Goal: Feedback & Contribution: Contribute content

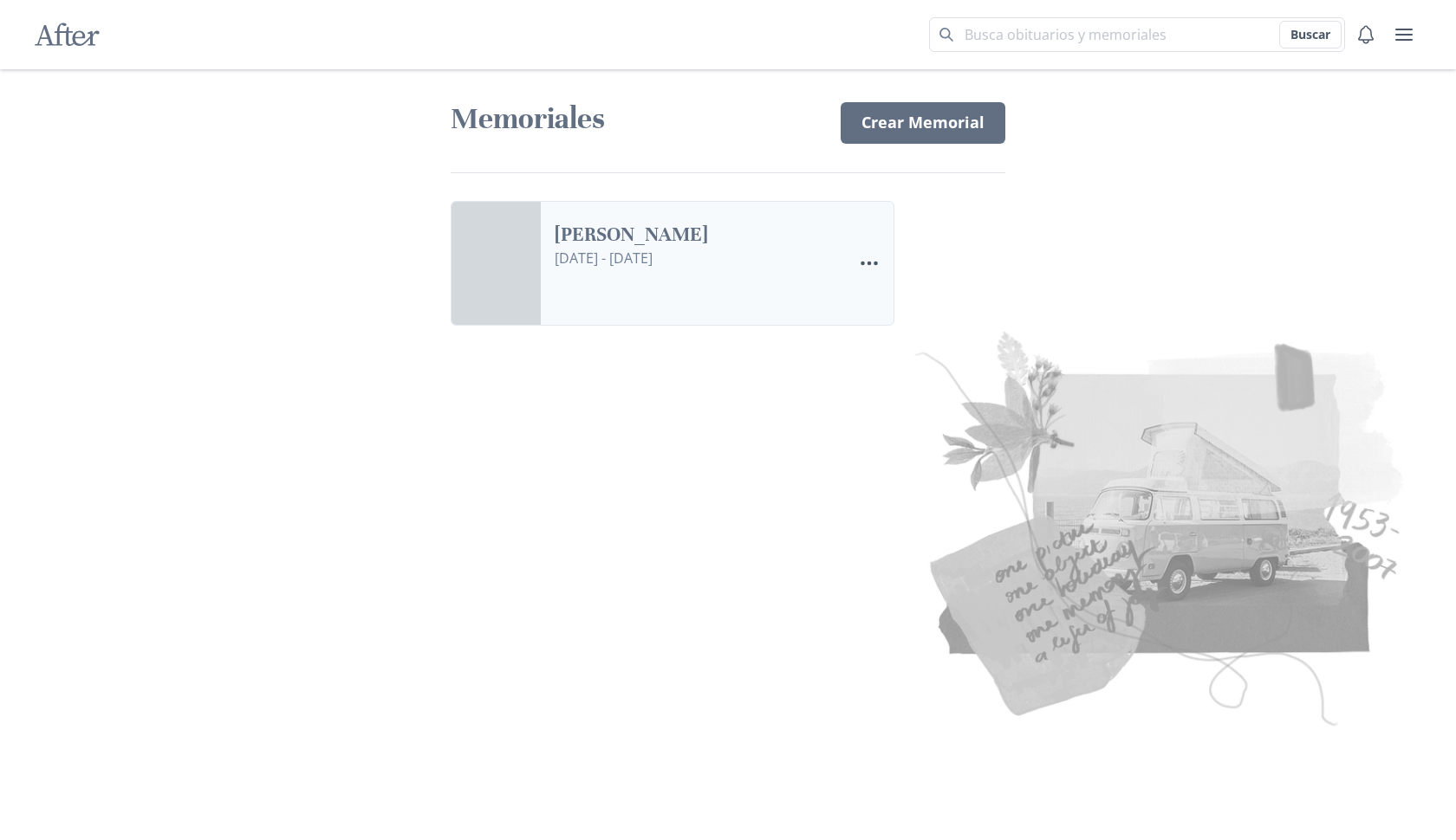
click at [555, 248] on link "[PERSON_NAME]" at bounding box center [696, 235] width 283 height 25
click at [688, 243] on link "[PERSON_NAME]" at bounding box center [696, 235] width 283 height 25
click at [549, 125] on h1 "Memoriales" at bounding box center [636, 118] width 369 height 37
click at [1165, 503] on img at bounding box center [1055, 525] width 728 height 420
click at [753, 248] on link "[PERSON_NAME]" at bounding box center [696, 235] width 283 height 25
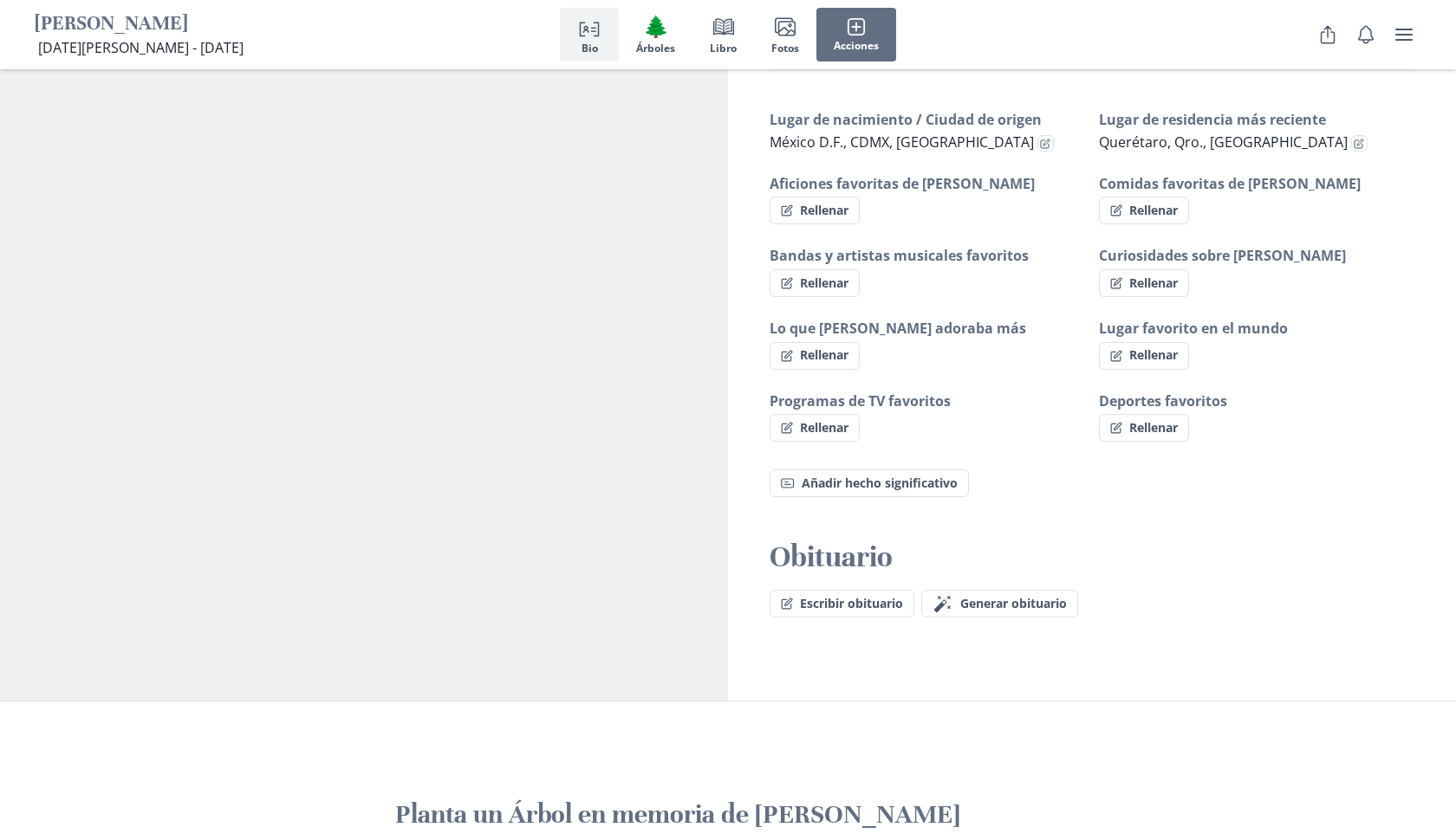
scroll to position [1021, 0]
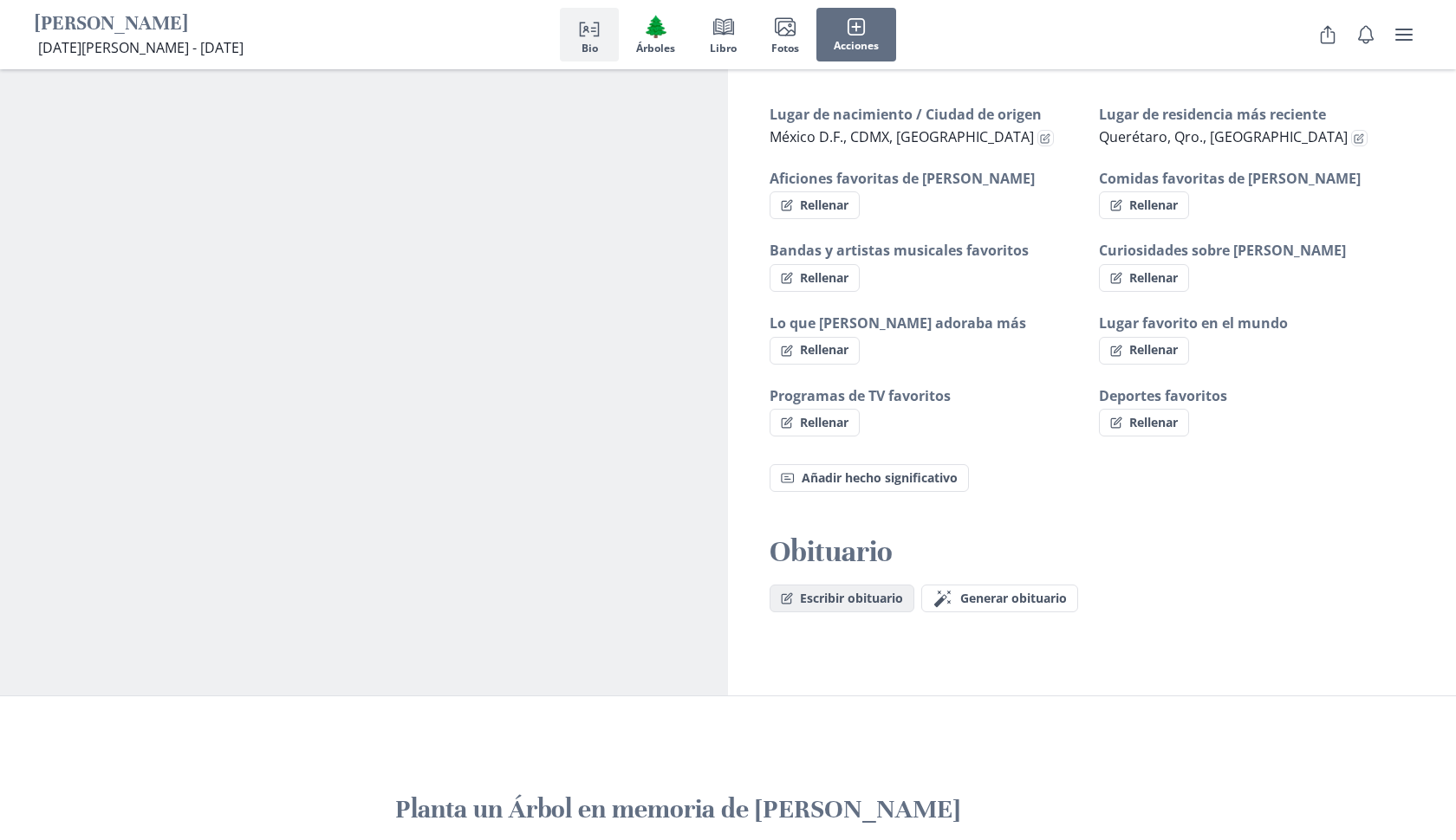
click at [866, 599] on button "Escribir obituario" at bounding box center [842, 599] width 145 height 28
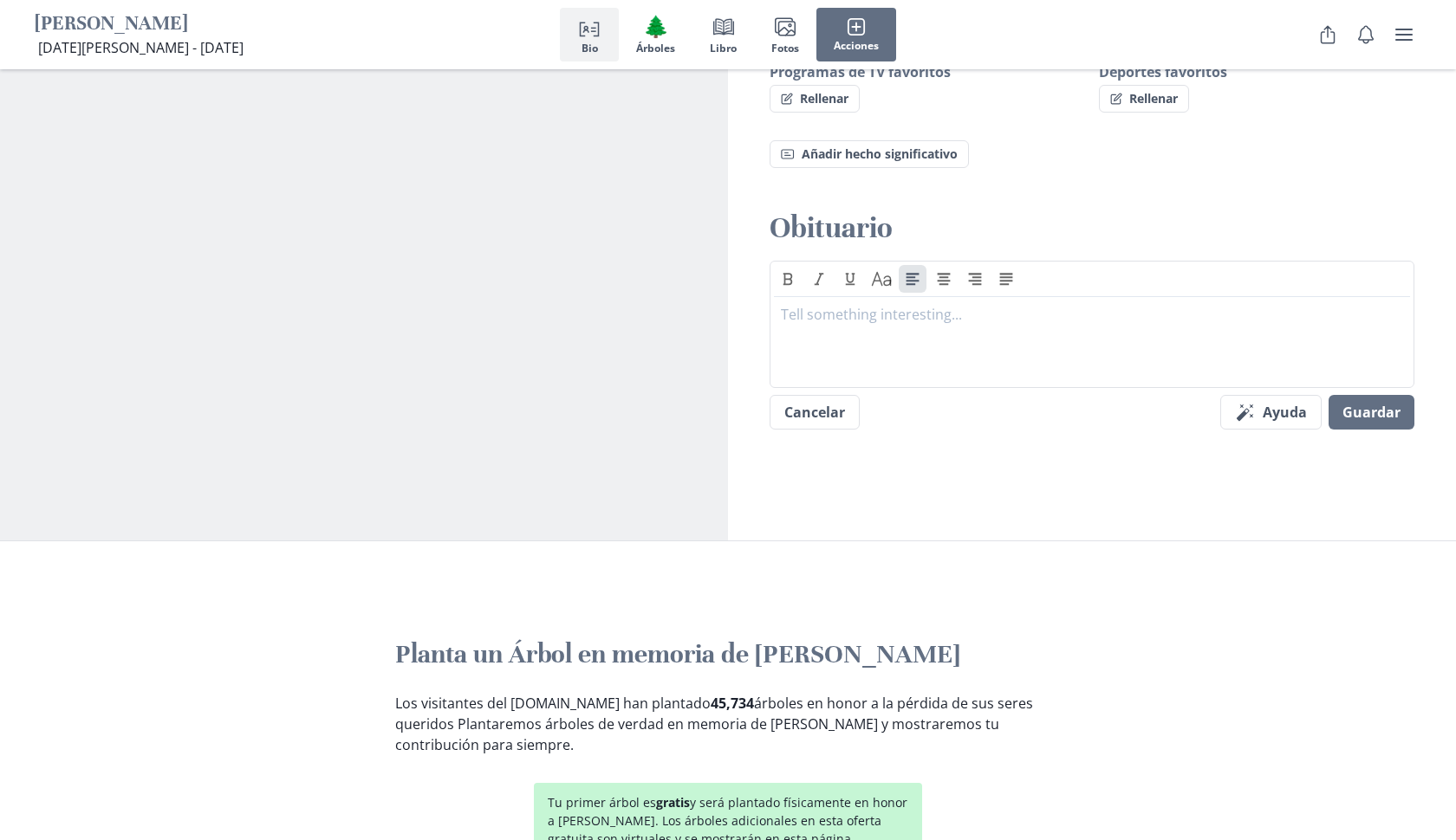
scroll to position [1347, 0]
click at [795, 318] on p at bounding box center [1092, 313] width 623 height 21
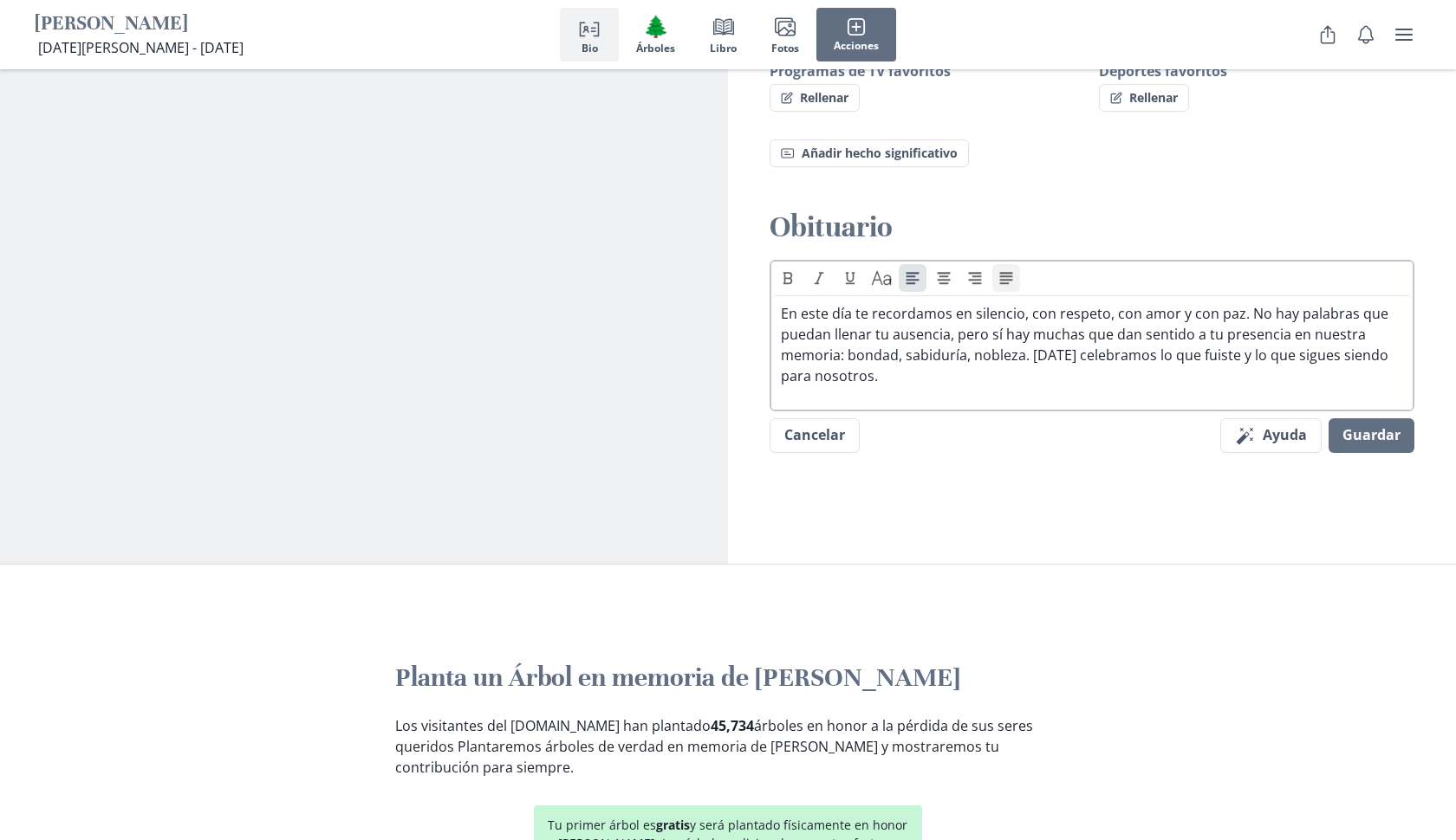
click at [1002, 279] on icon "Align justify" at bounding box center [1007, 279] width 14 height 13
click at [984, 280] on button "Align right" at bounding box center [975, 279] width 28 height 28
click at [942, 279] on icon "Align center" at bounding box center [944, 279] width 14 height 13
click at [913, 280] on icon "Align left" at bounding box center [913, 279] width 13 height 12
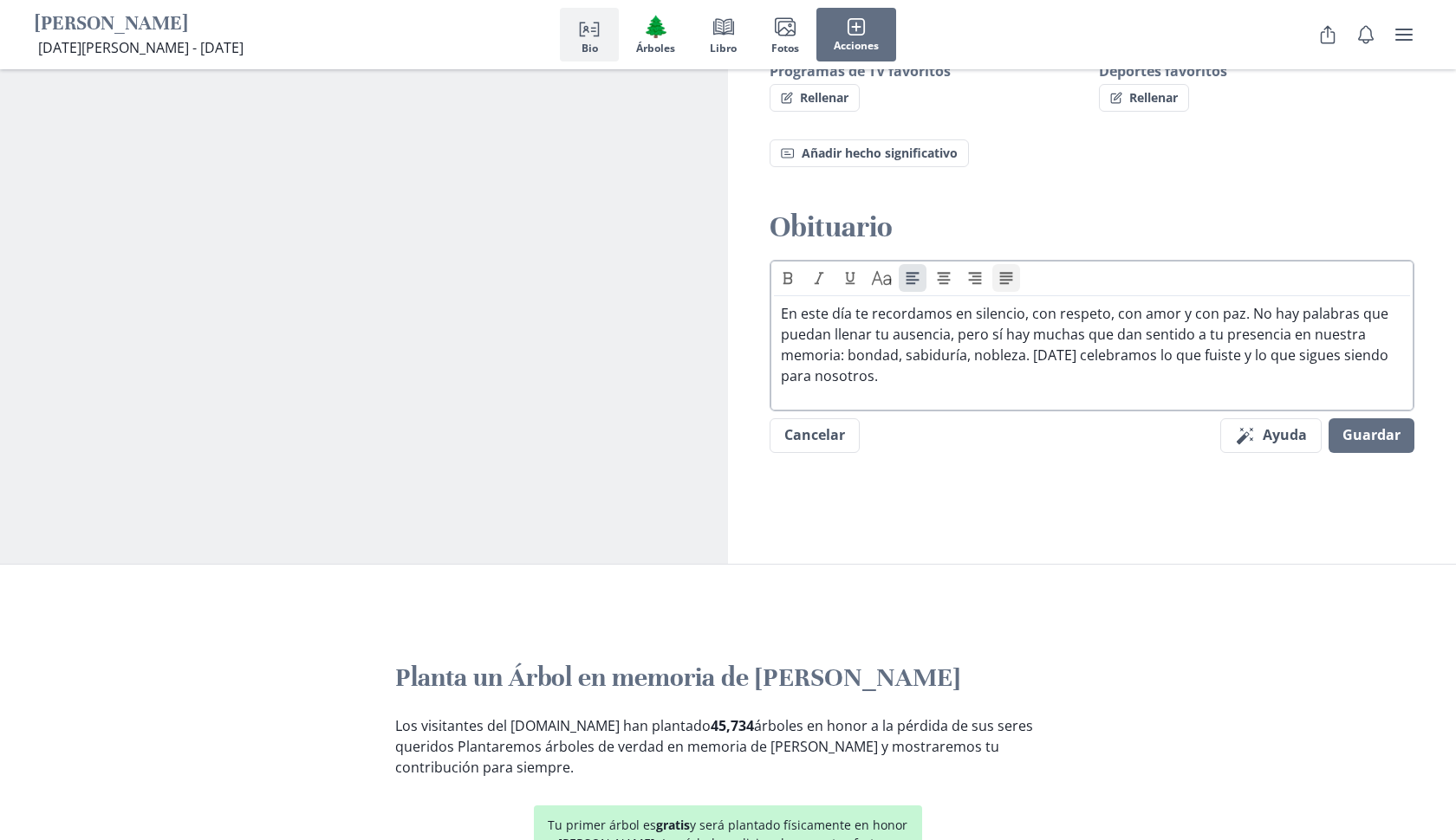
click at [1007, 274] on icon "Align justify" at bounding box center [1007, 279] width 14 height 13
click at [972, 279] on icon "Align right" at bounding box center [975, 279] width 13 height 12
click at [946, 279] on icon "Align center" at bounding box center [944, 279] width 13 height 12
click at [1357, 432] on button "Guardar" at bounding box center [1372, 436] width 86 height 35
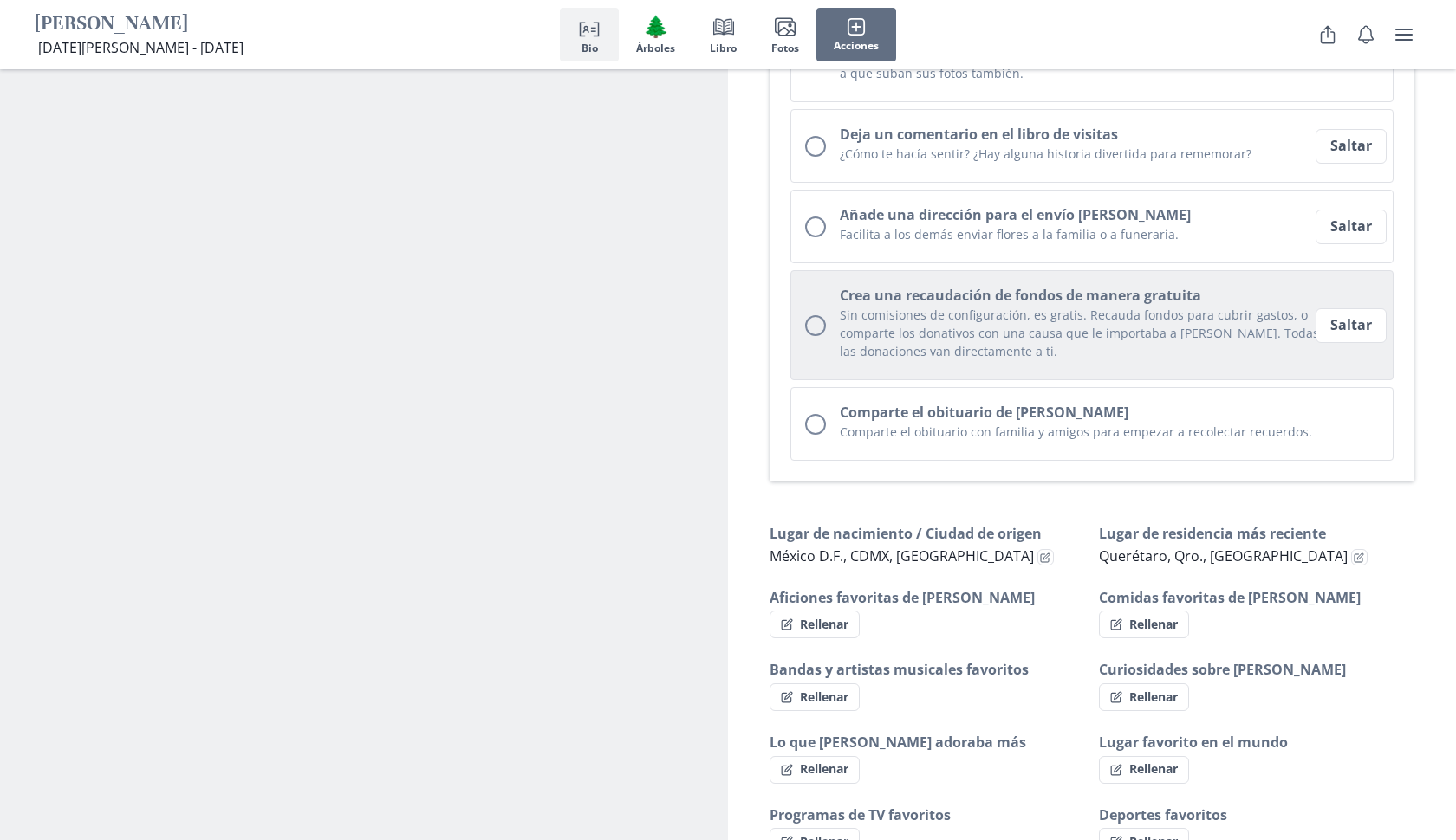
scroll to position [604, 0]
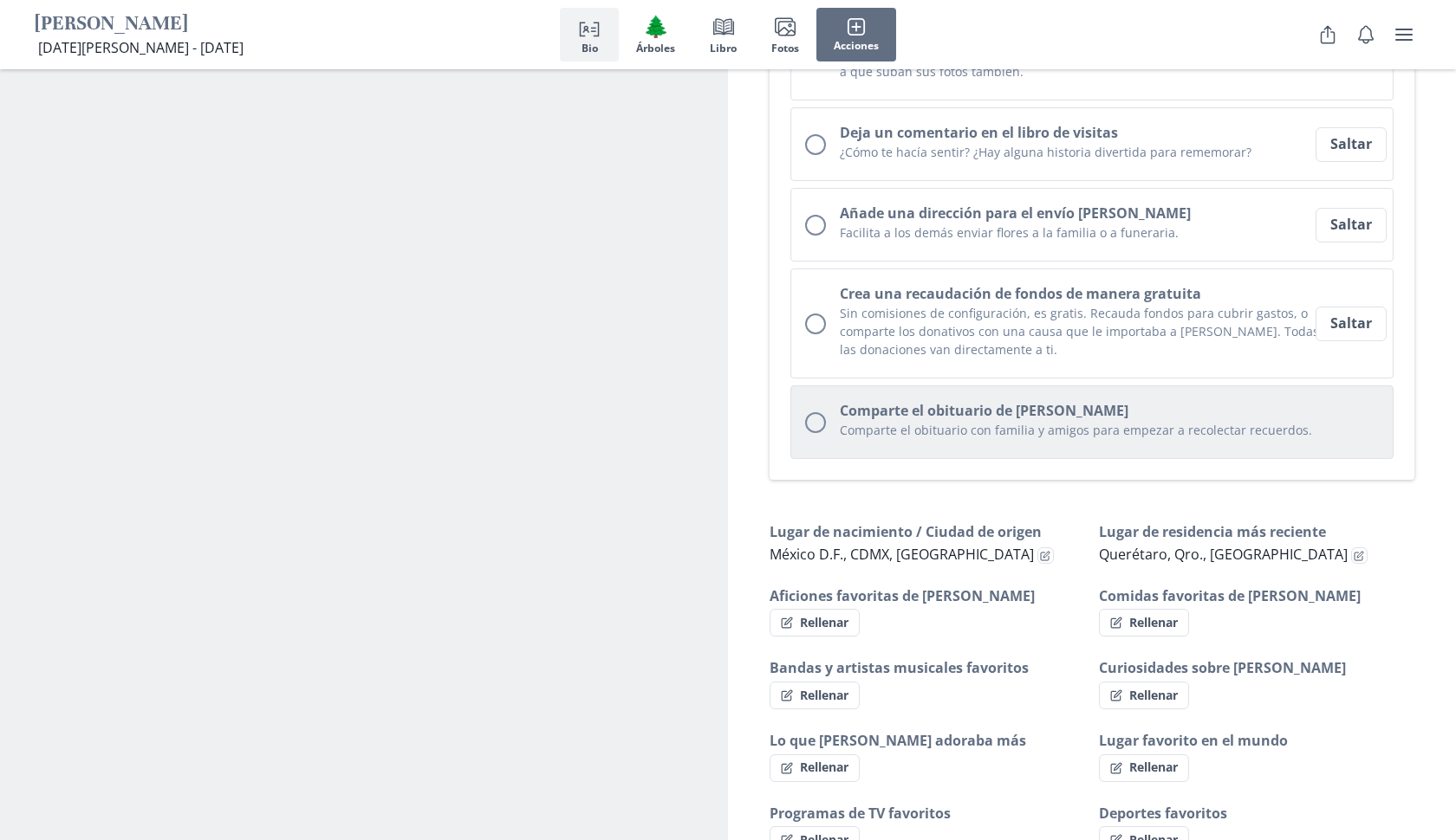
click at [952, 449] on button "Comparte el obituario de Martha Comparte el obituario con familia y amigos para…" at bounding box center [1092, 422] width 603 height 74
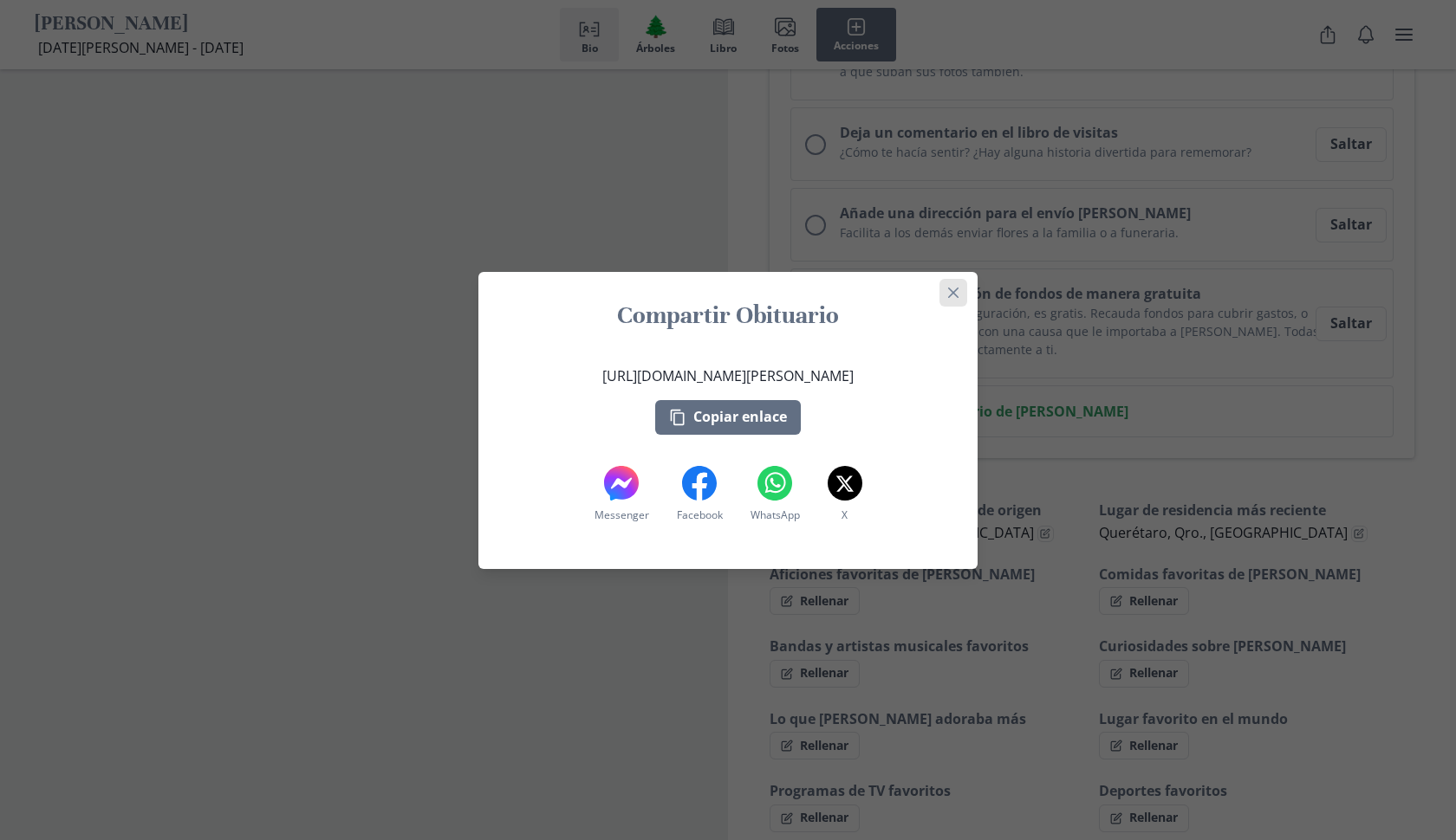
click at [953, 291] on icon "Close" at bounding box center [954, 292] width 10 height 10
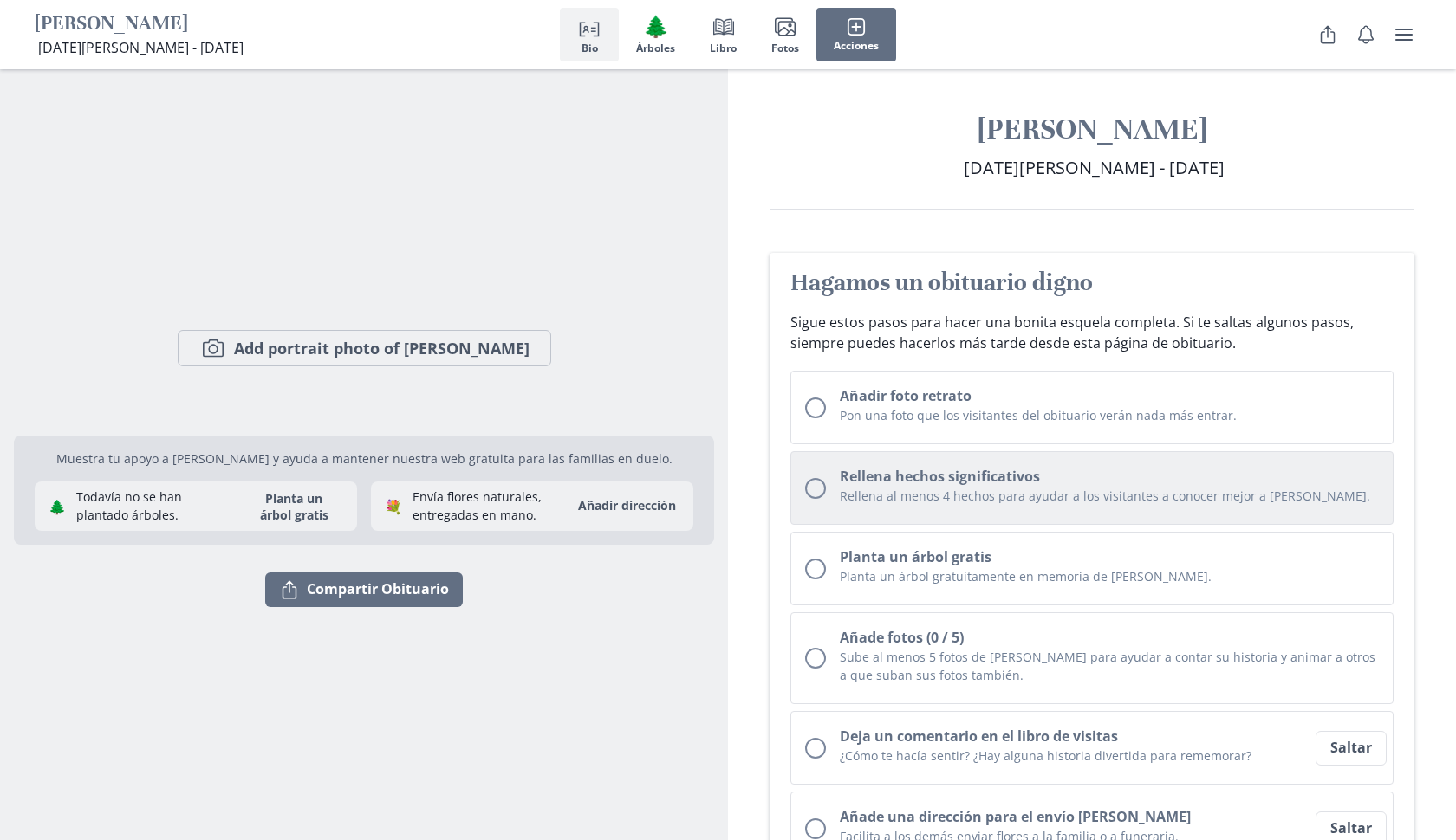
scroll to position [0, 0]
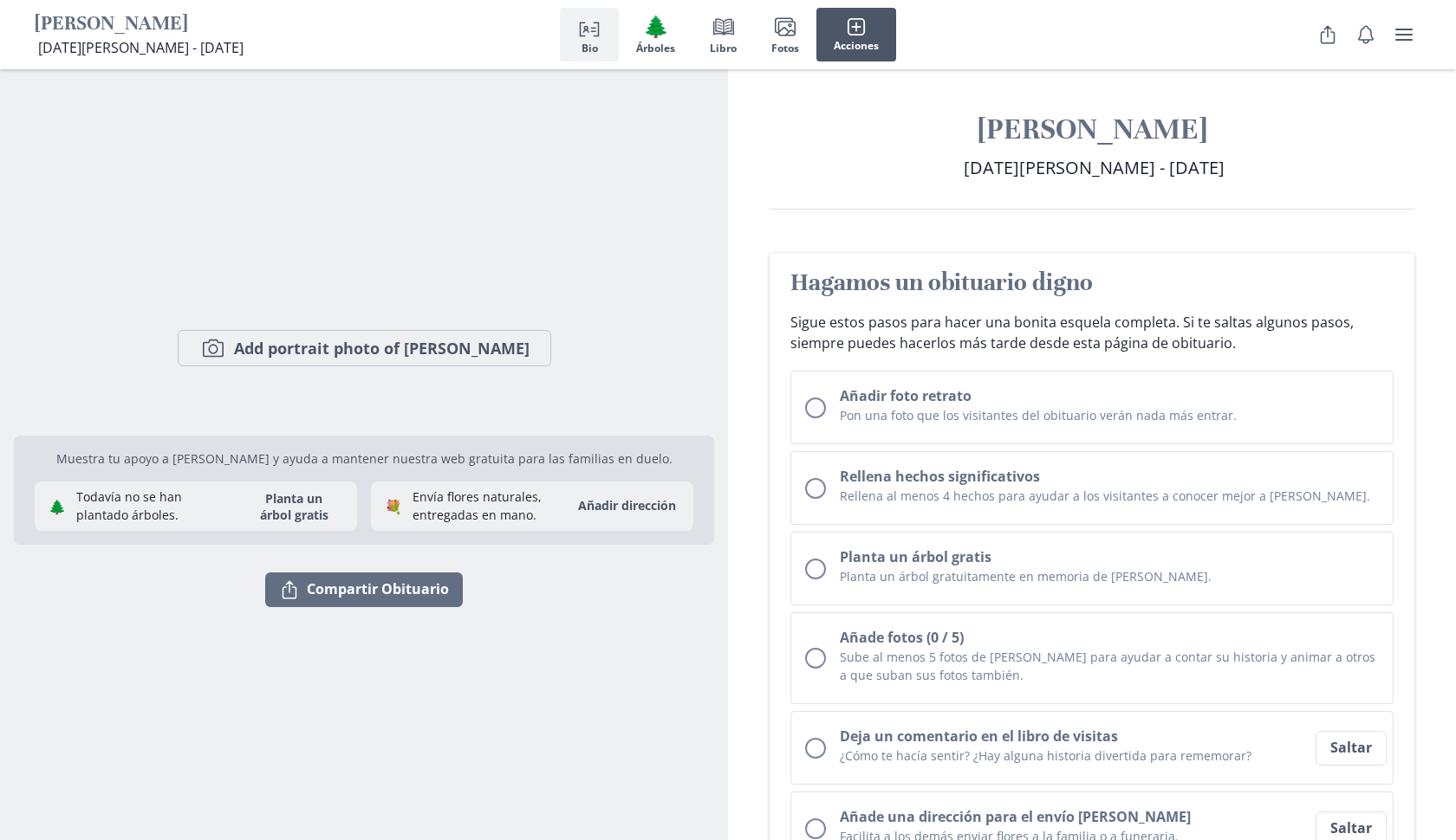
click at [871, 24] on button "Acciones" at bounding box center [857, 35] width 80 height 54
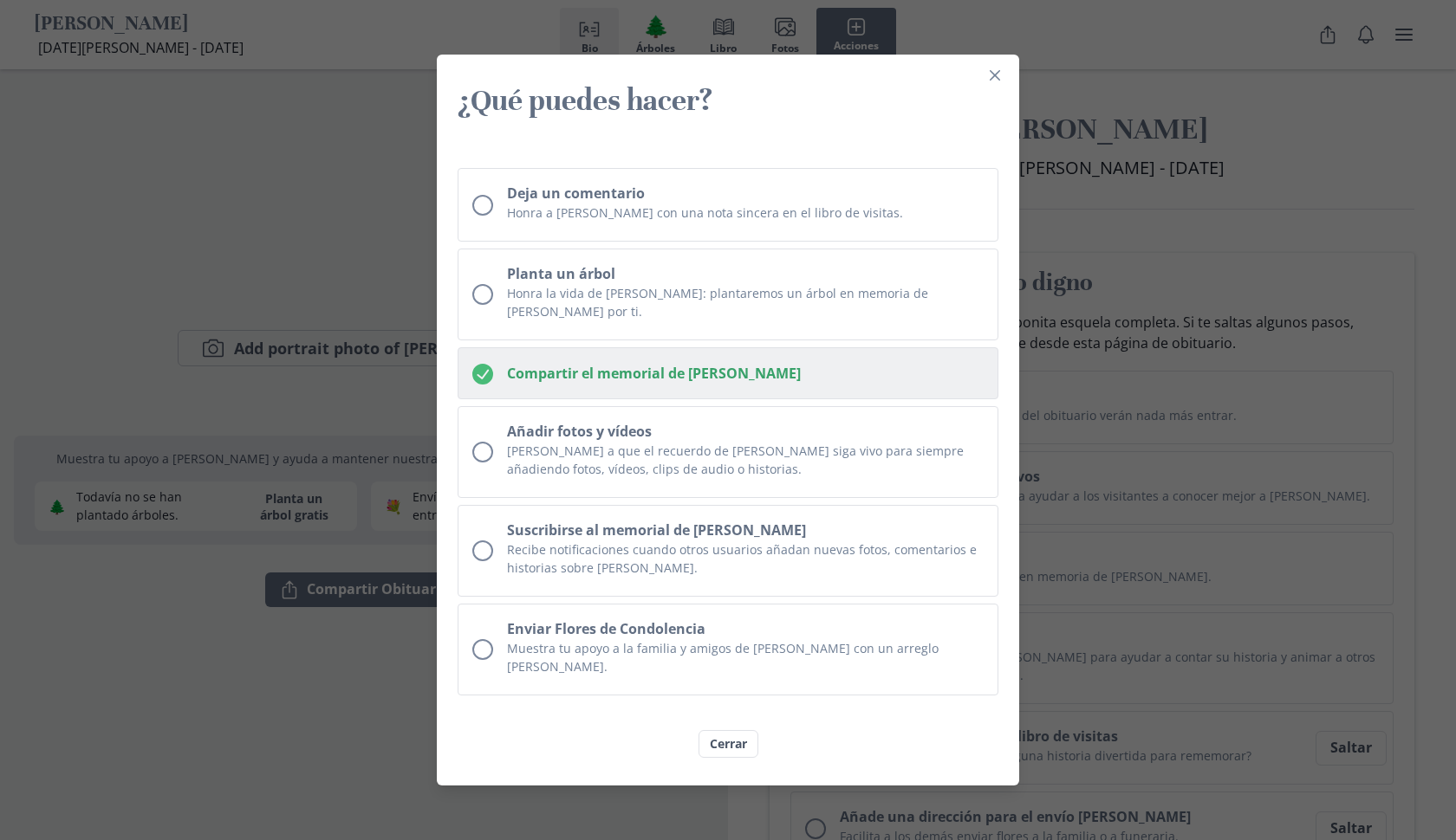
click at [486, 383] on icon "Checked circle" at bounding box center [482, 374] width 21 height 21
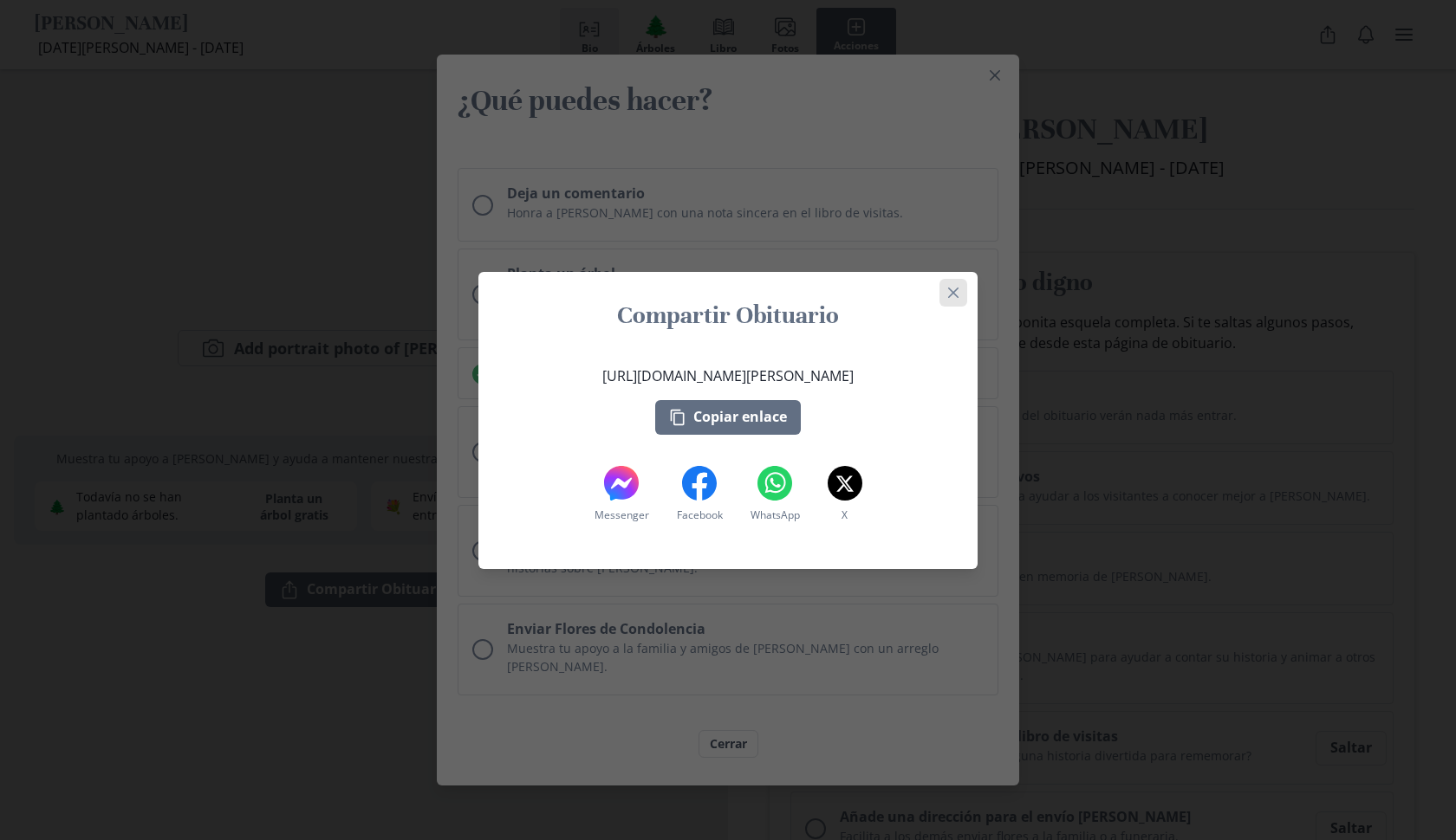
click at [954, 292] on icon "Close" at bounding box center [954, 292] width 10 height 10
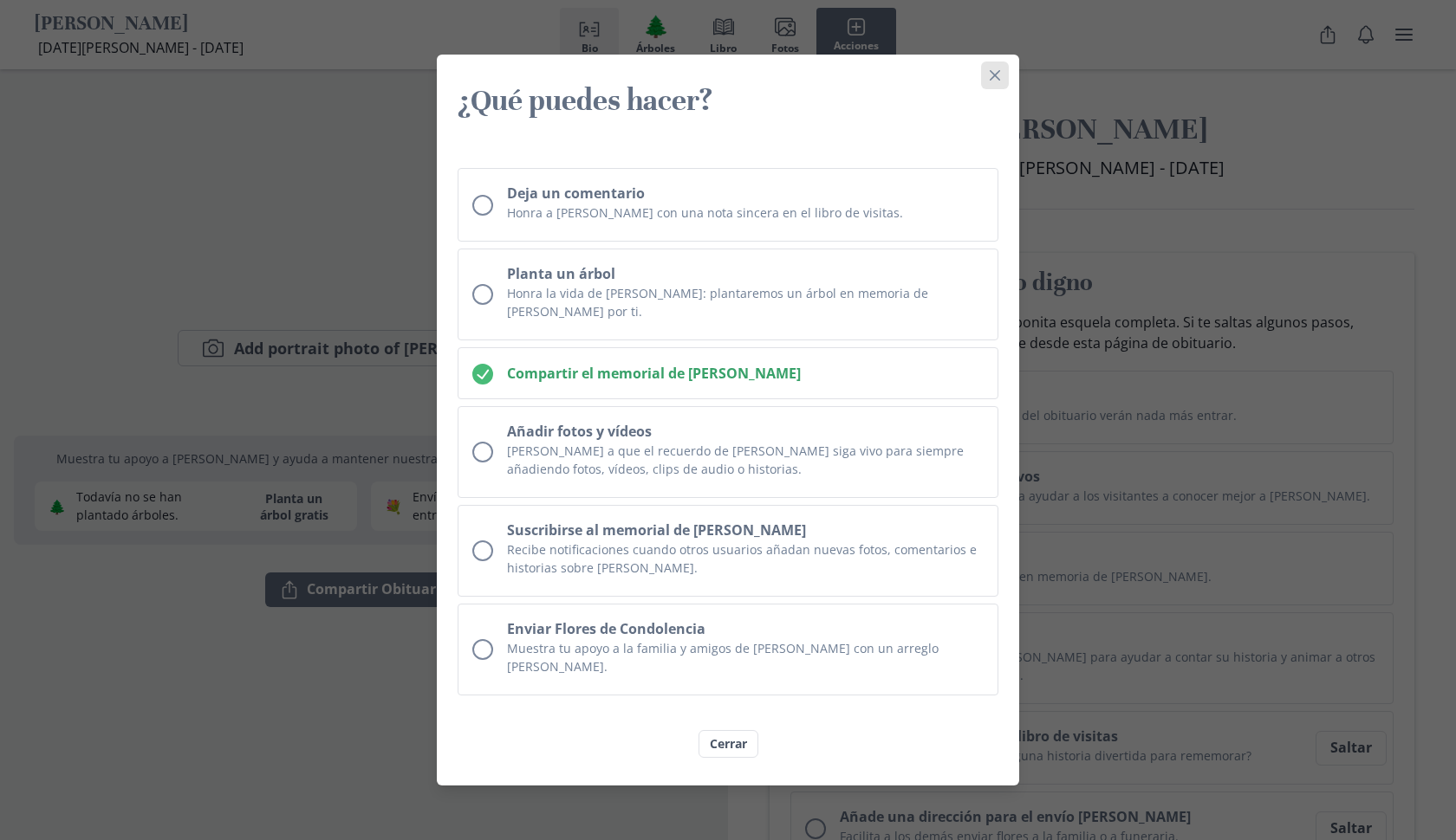
click at [993, 81] on icon "Close" at bounding box center [995, 76] width 10 height 10
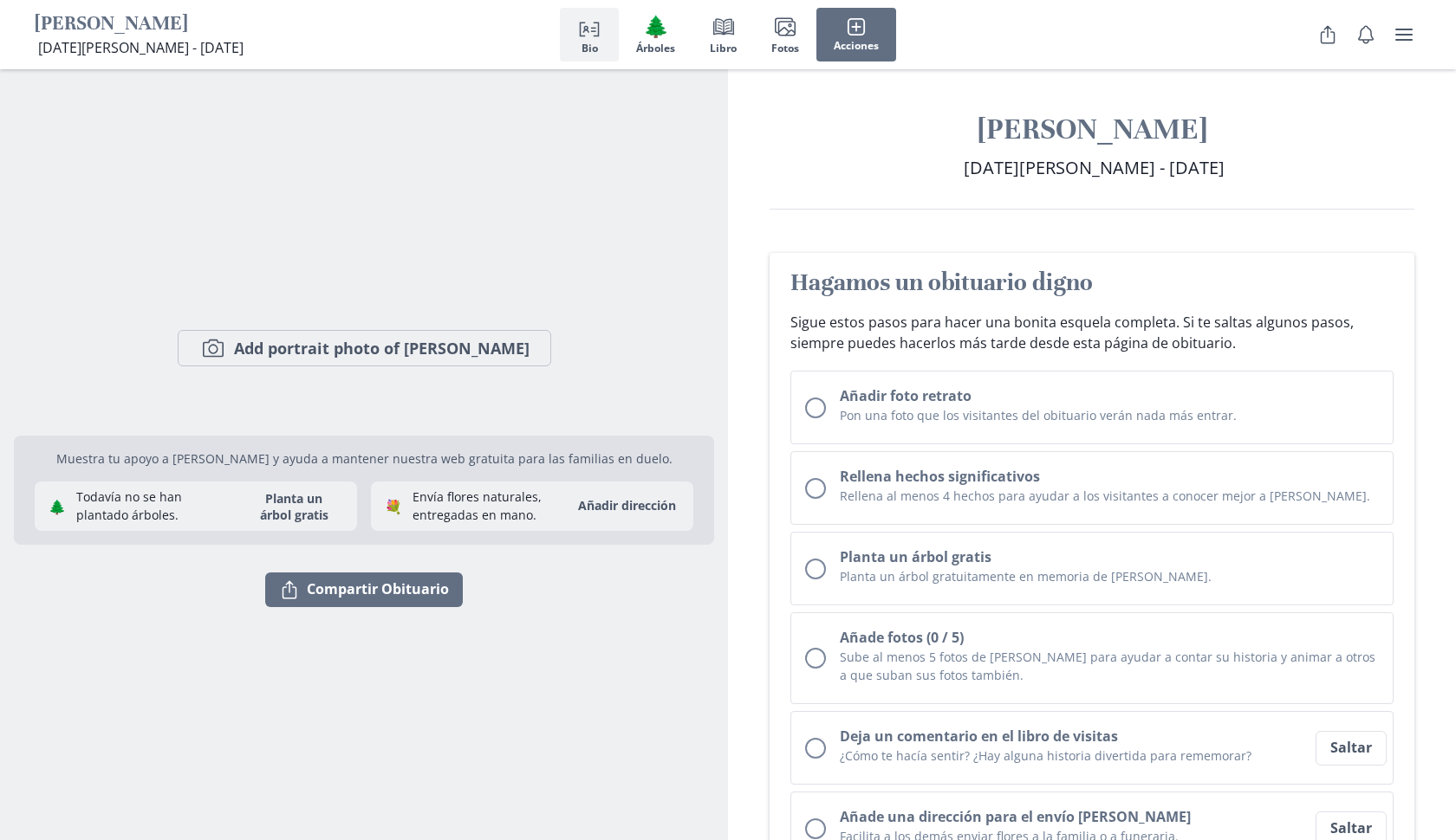
click at [207, 45] on span "[DATE][PERSON_NAME] - [DATE]" at bounding box center [141, 48] width 206 height 19
click at [652, 37] on span "🌲" at bounding box center [656, 26] width 26 height 25
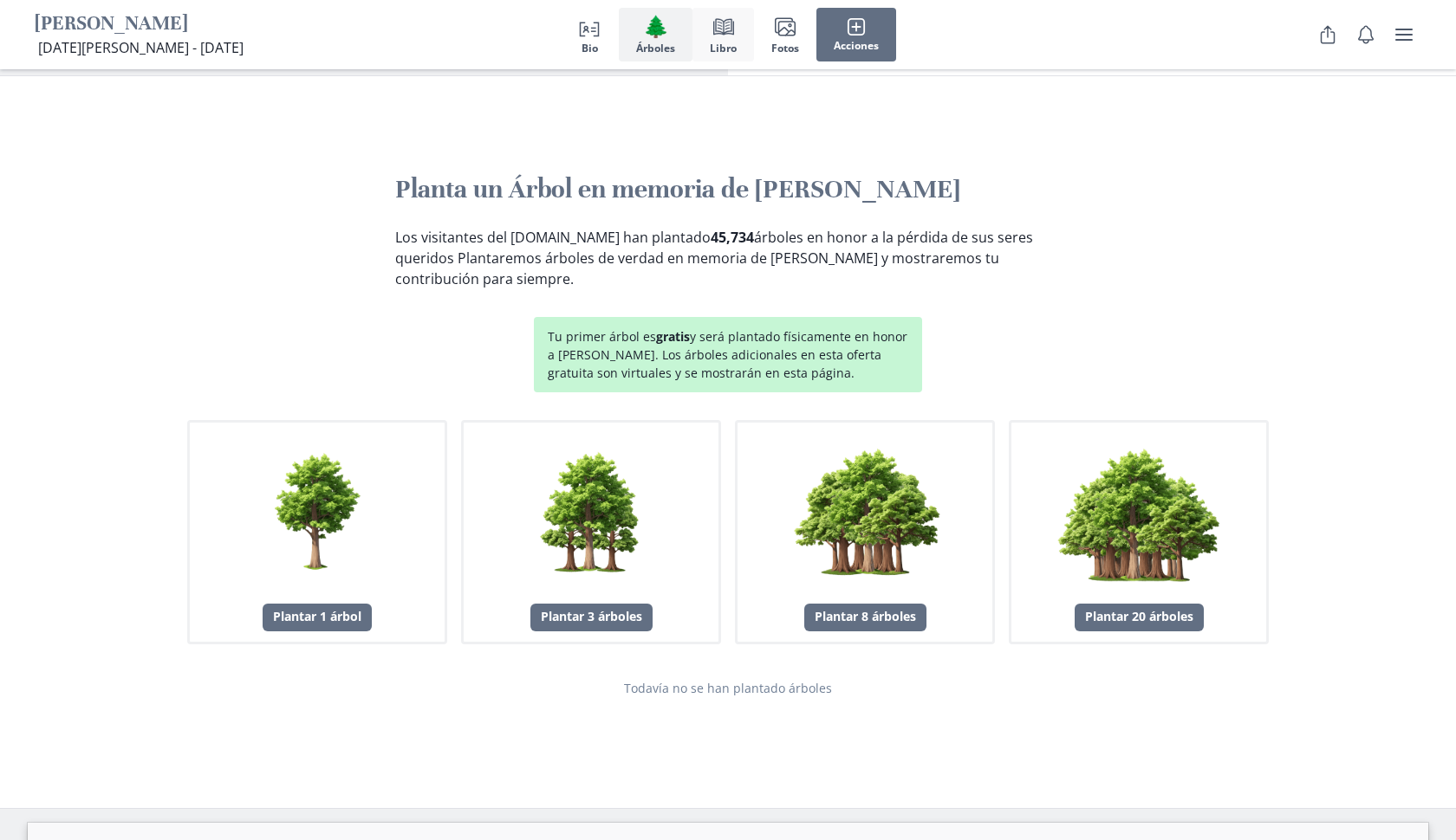
click at [721, 44] on span "Libro" at bounding box center [723, 49] width 27 height 12
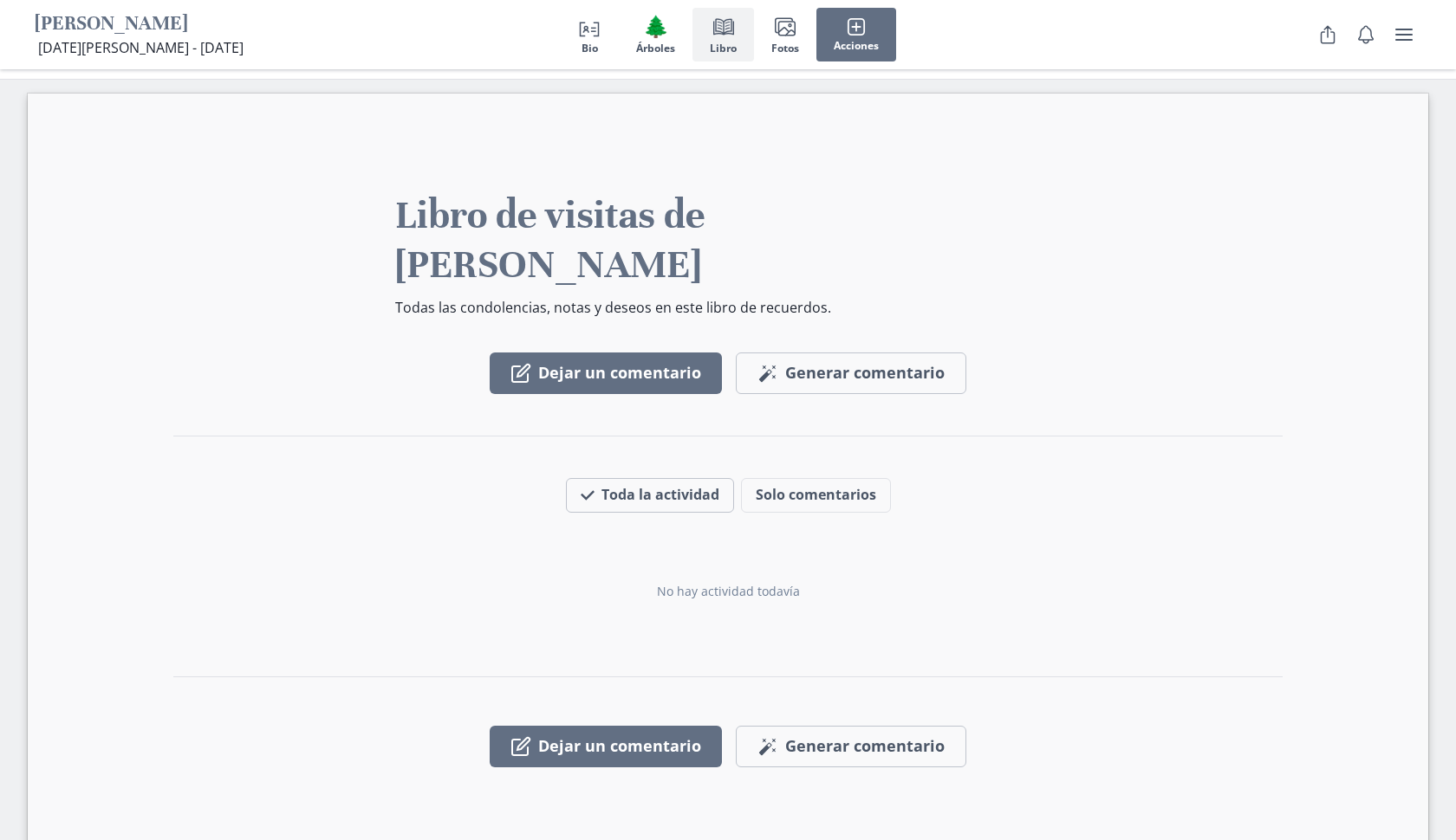
scroll to position [2408, 0]
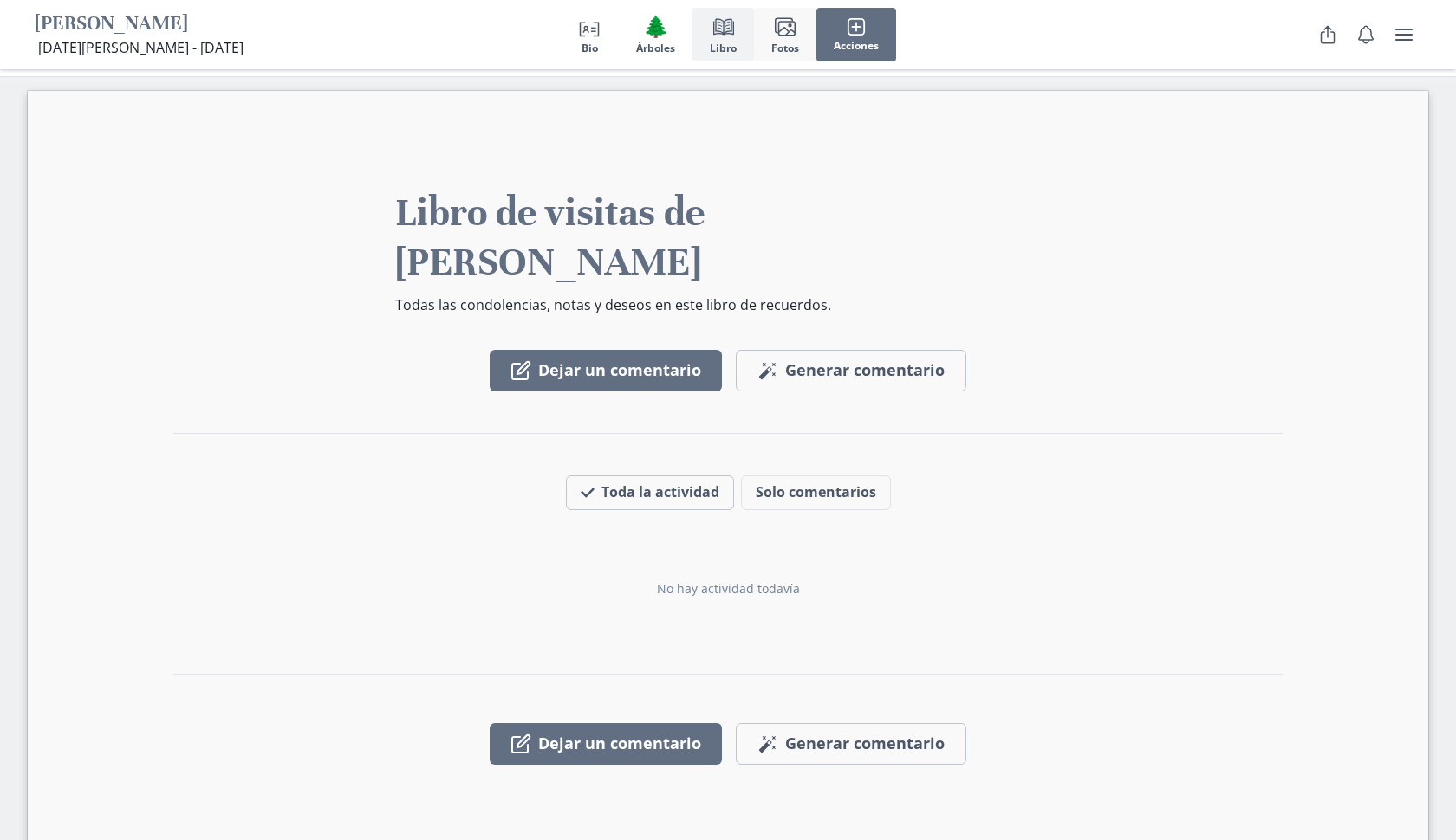
click at [761, 41] on button "Images Fotos" at bounding box center [785, 35] width 63 height 54
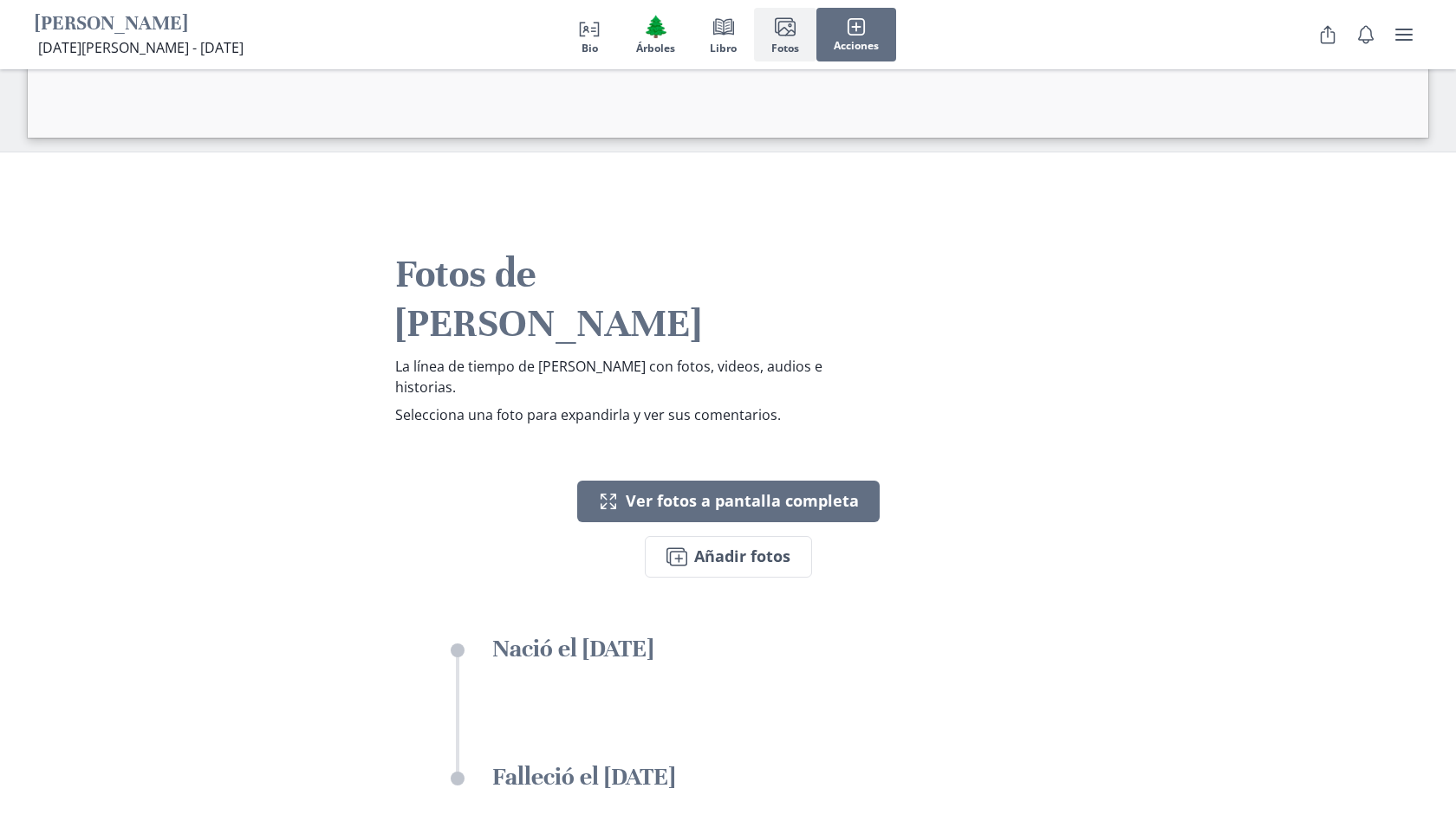
click at [761, 41] on button "Images Fotos" at bounding box center [785, 35] width 63 height 54
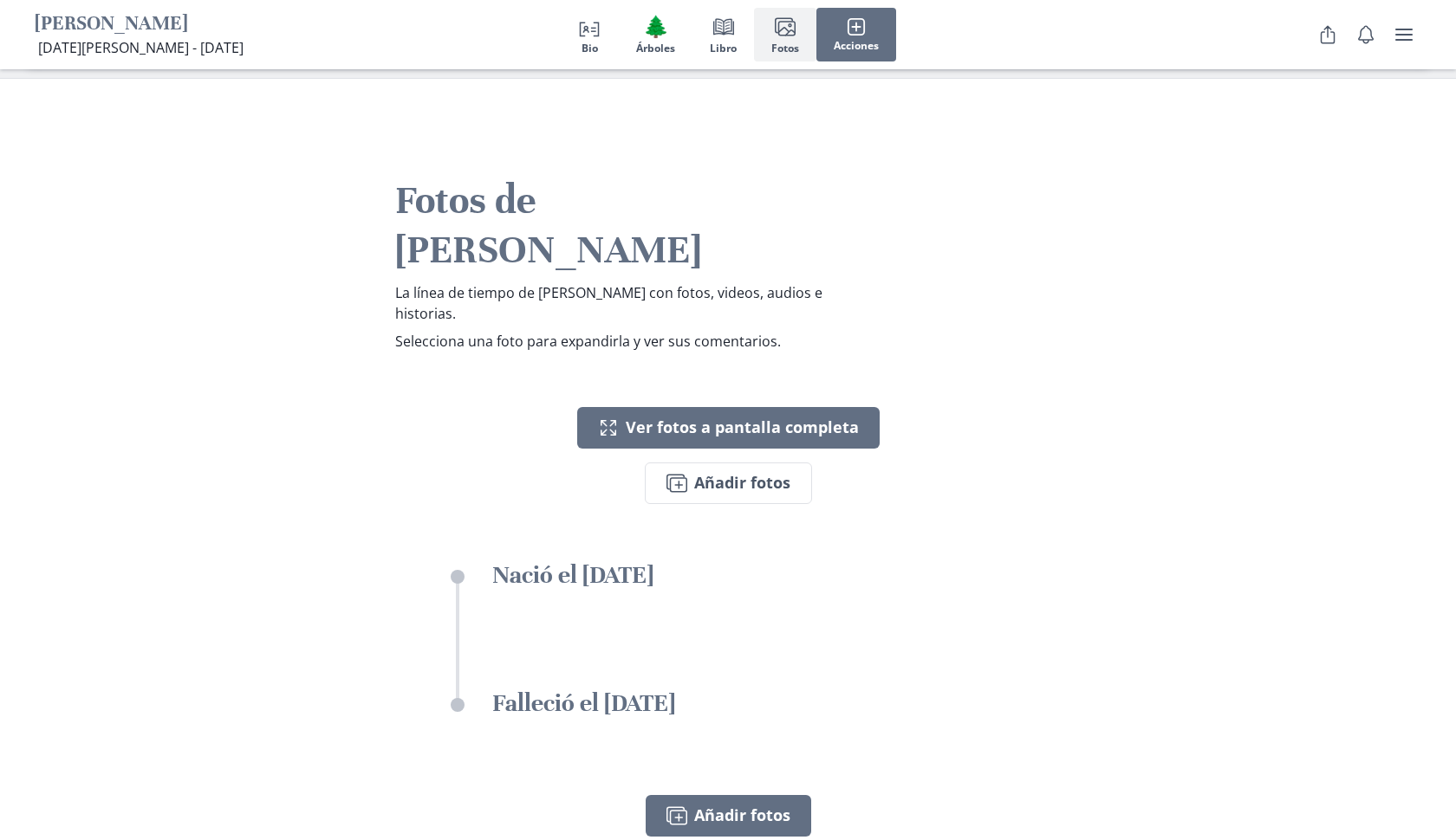
scroll to position [3206, 0]
click at [843, 51] on span "Acciones" at bounding box center [856, 46] width 45 height 12
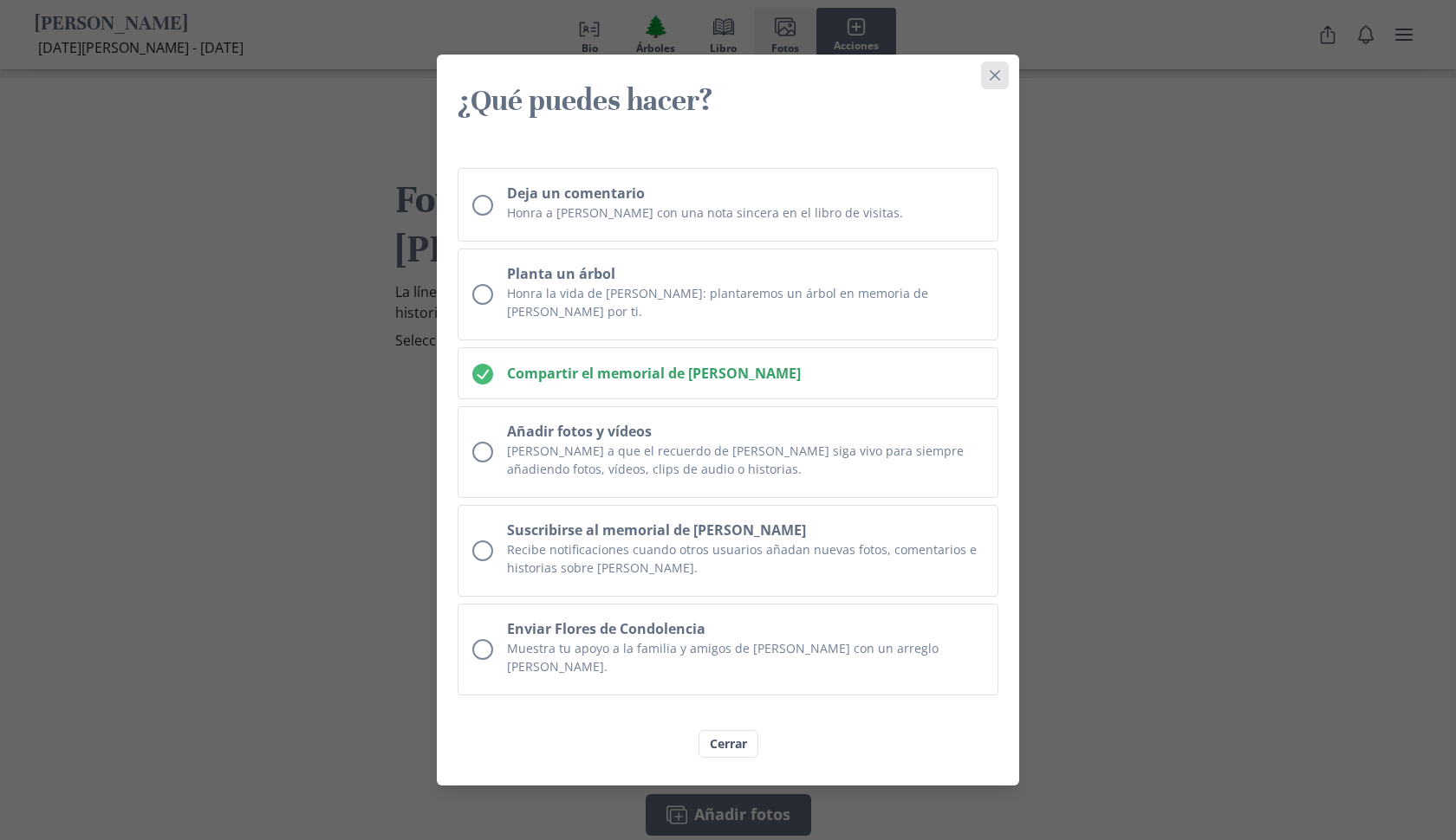
click at [995, 81] on icon "Close" at bounding box center [995, 76] width 10 height 10
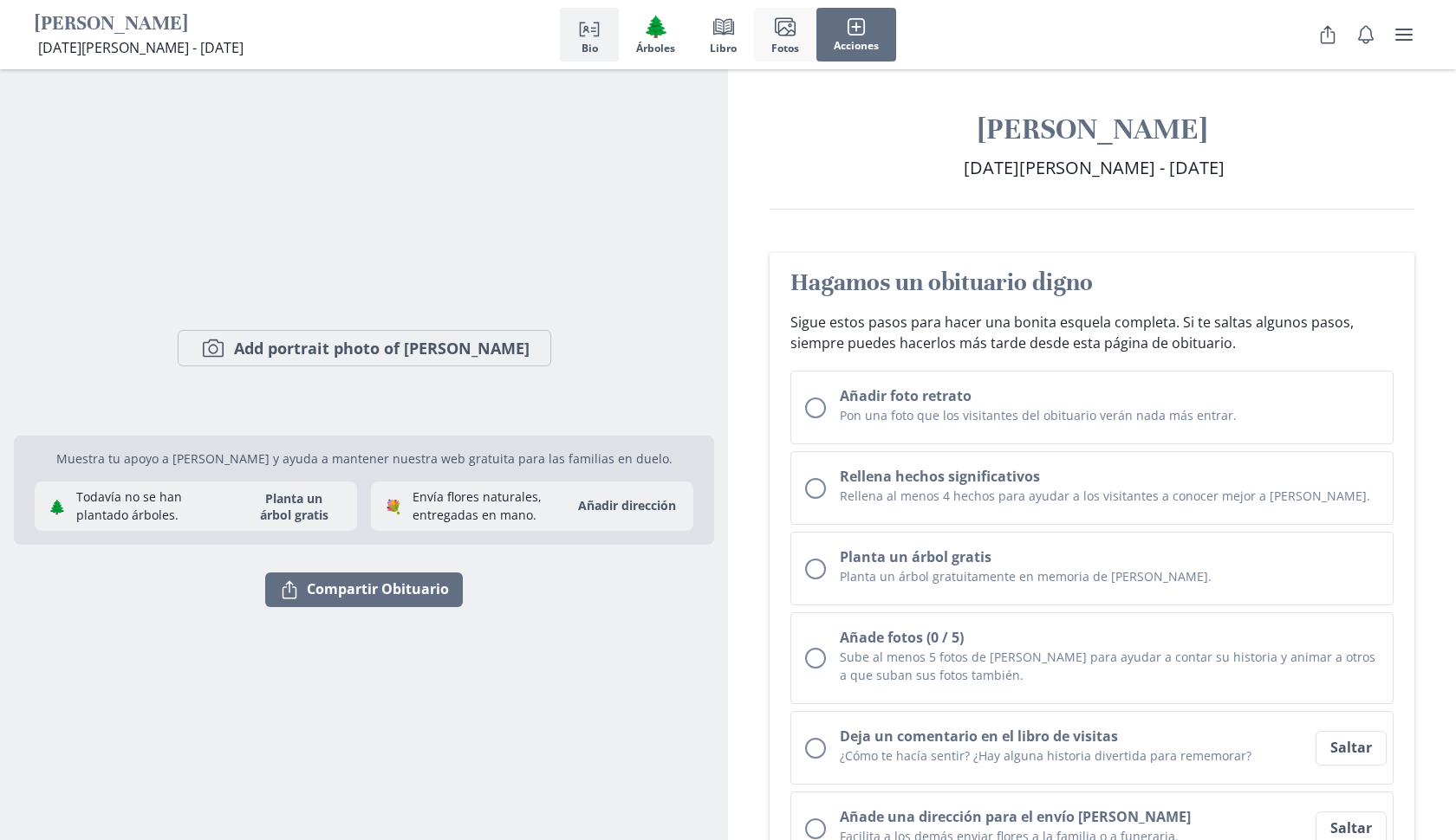
scroll to position [0, 0]
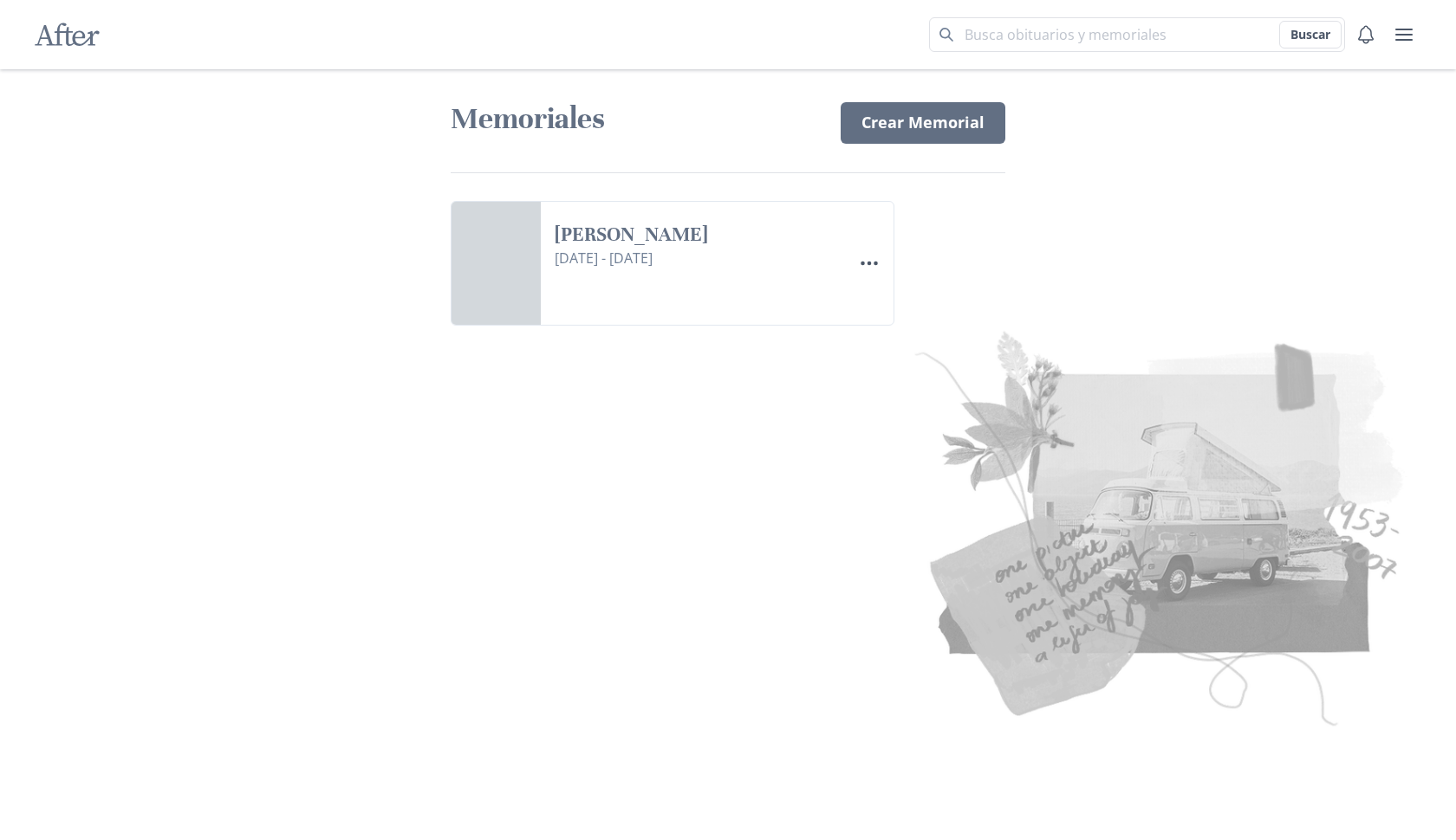
click at [1108, 480] on img at bounding box center [1055, 525] width 728 height 420
click at [665, 248] on link "[PERSON_NAME]" at bounding box center [696, 235] width 283 height 25
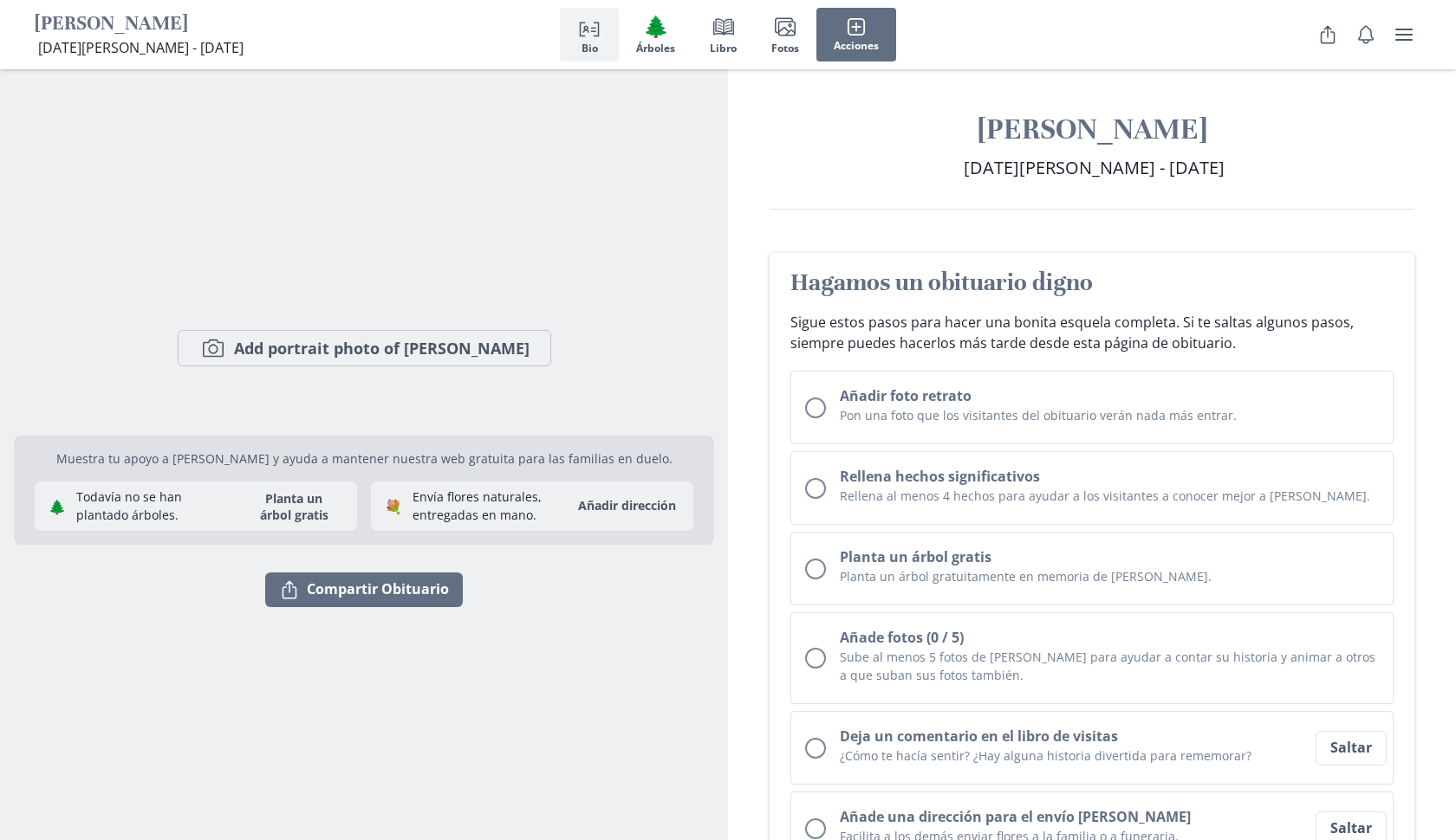
click at [665, 264] on div "Camera Add portrait photo of [PERSON_NAME] tu apoyo a [PERSON_NAME] y ayuda a m…" at bounding box center [364, 455] width 700 height 771
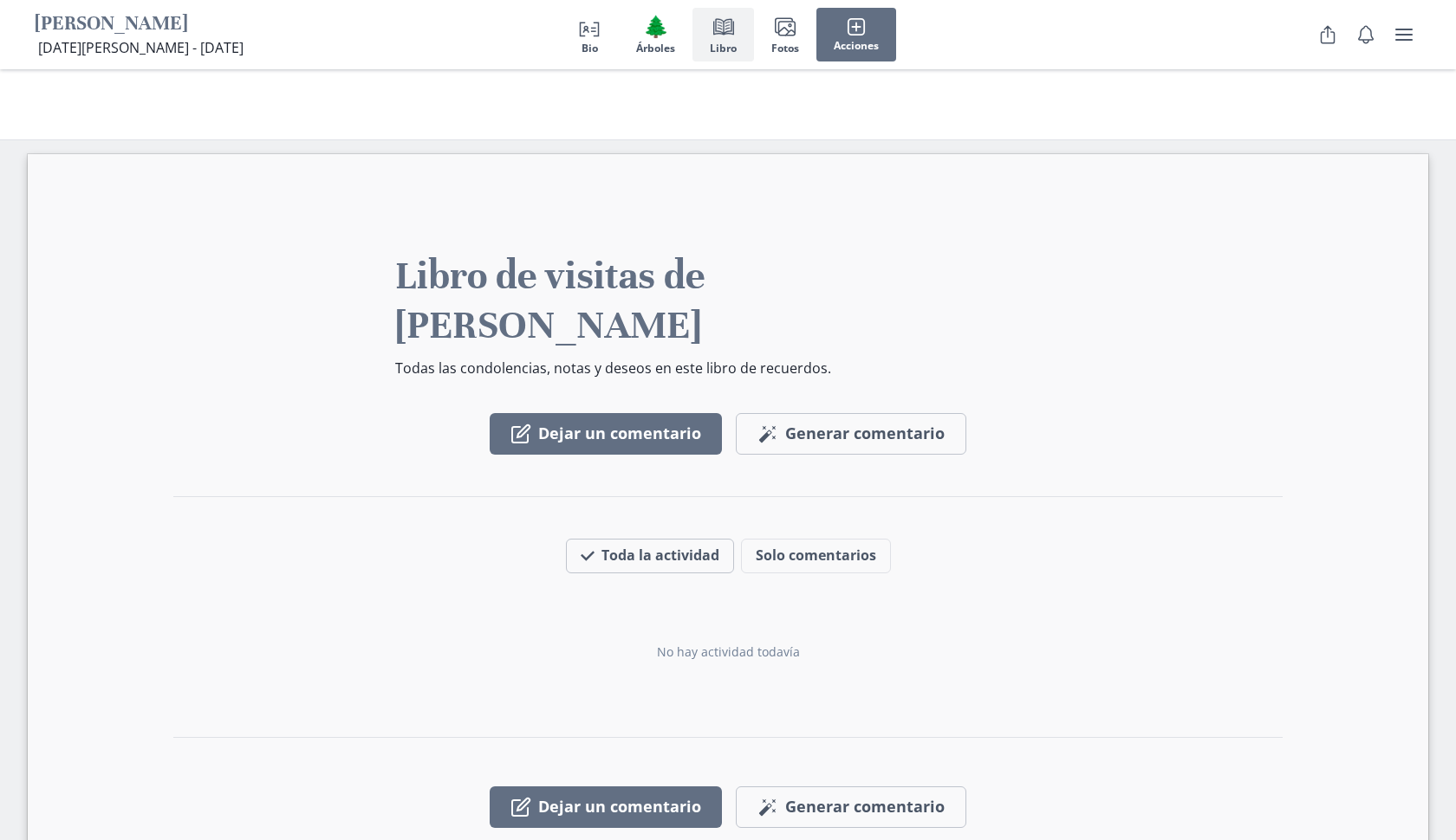
scroll to position [2087, 0]
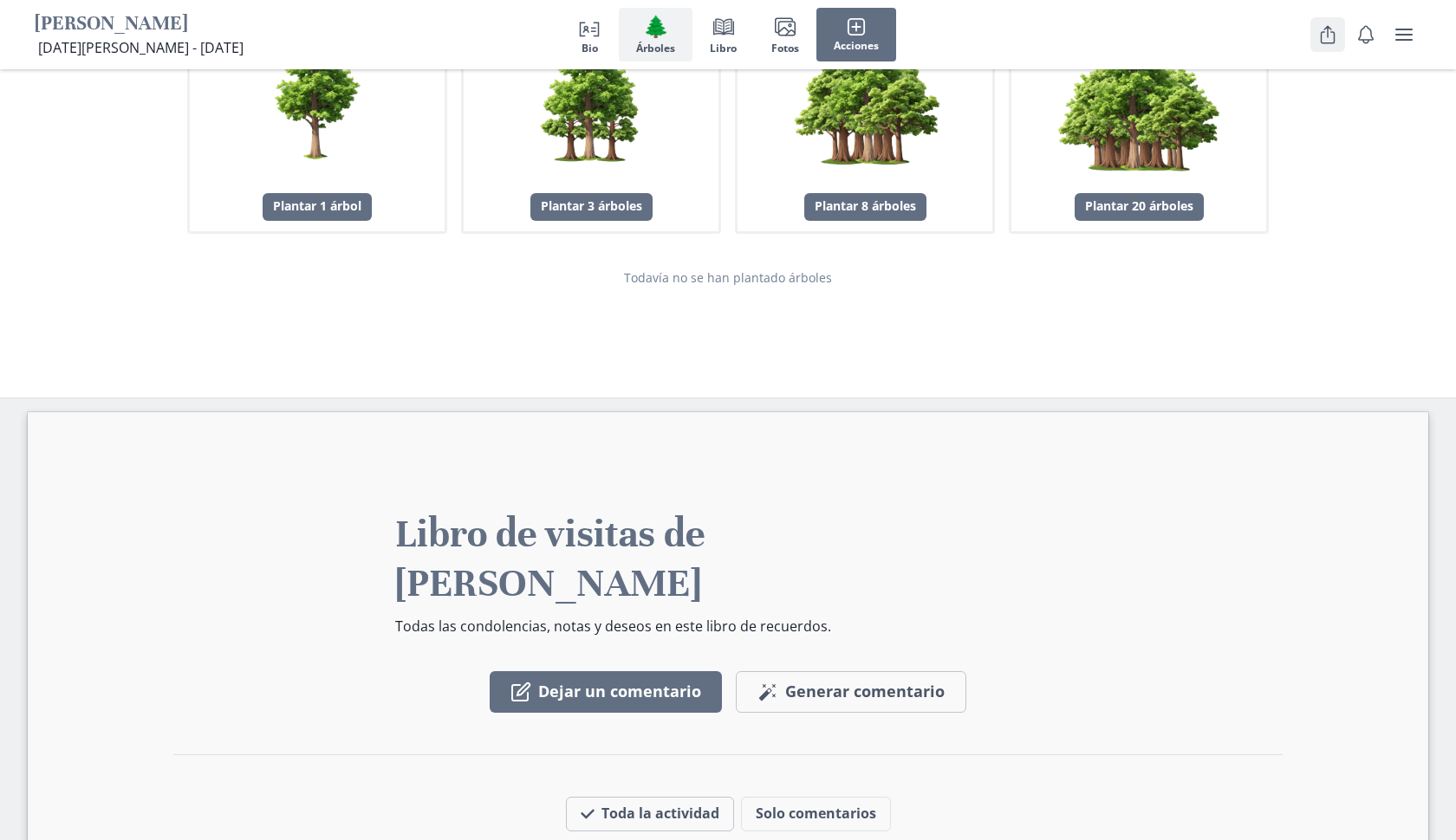
click at [1323, 35] on icon "Share" at bounding box center [1328, 35] width 21 height 21
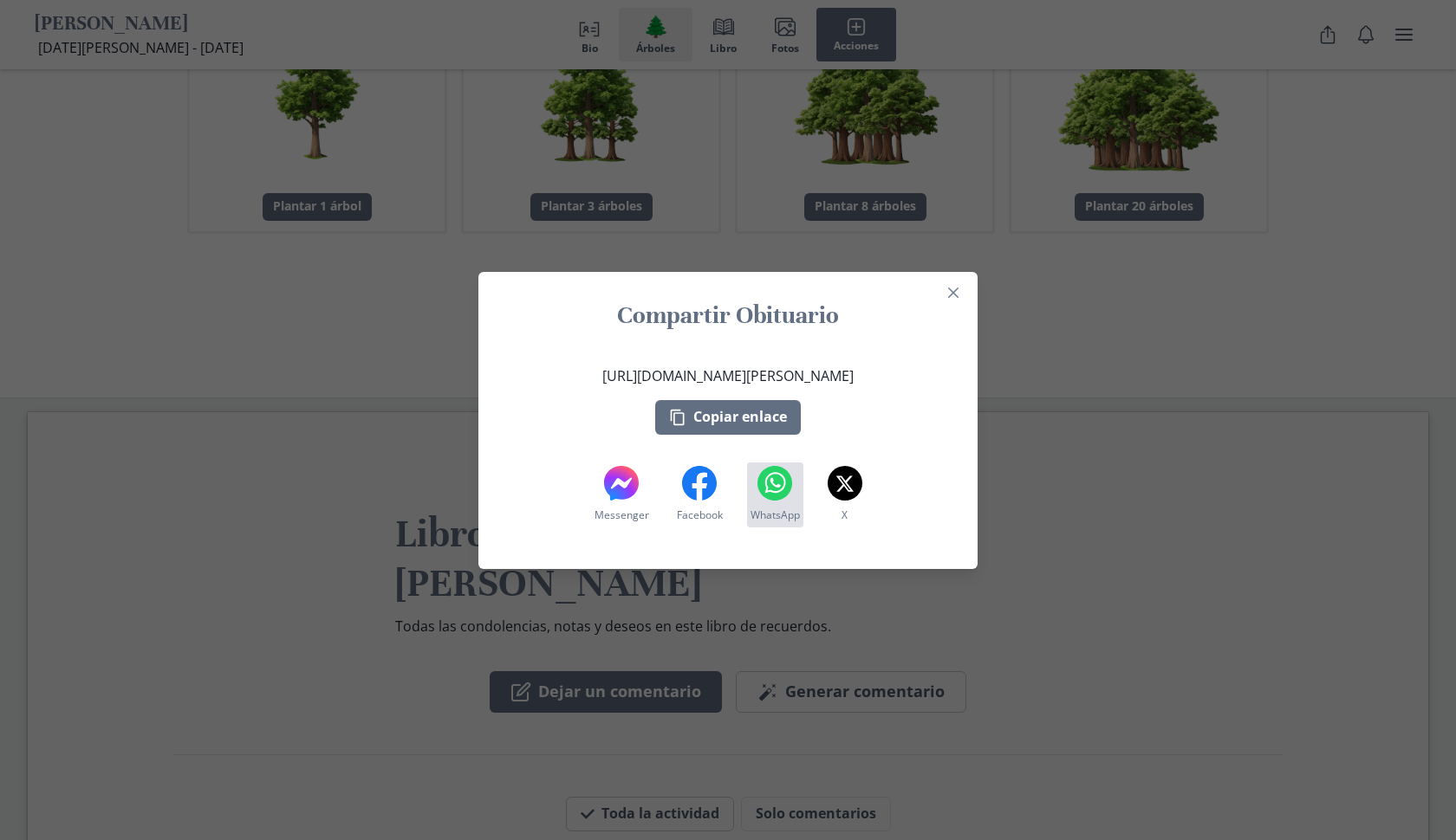
click at [772, 484] on icon at bounding box center [775, 483] width 35 height 35
click at [949, 288] on icon "Close" at bounding box center [954, 292] width 10 height 10
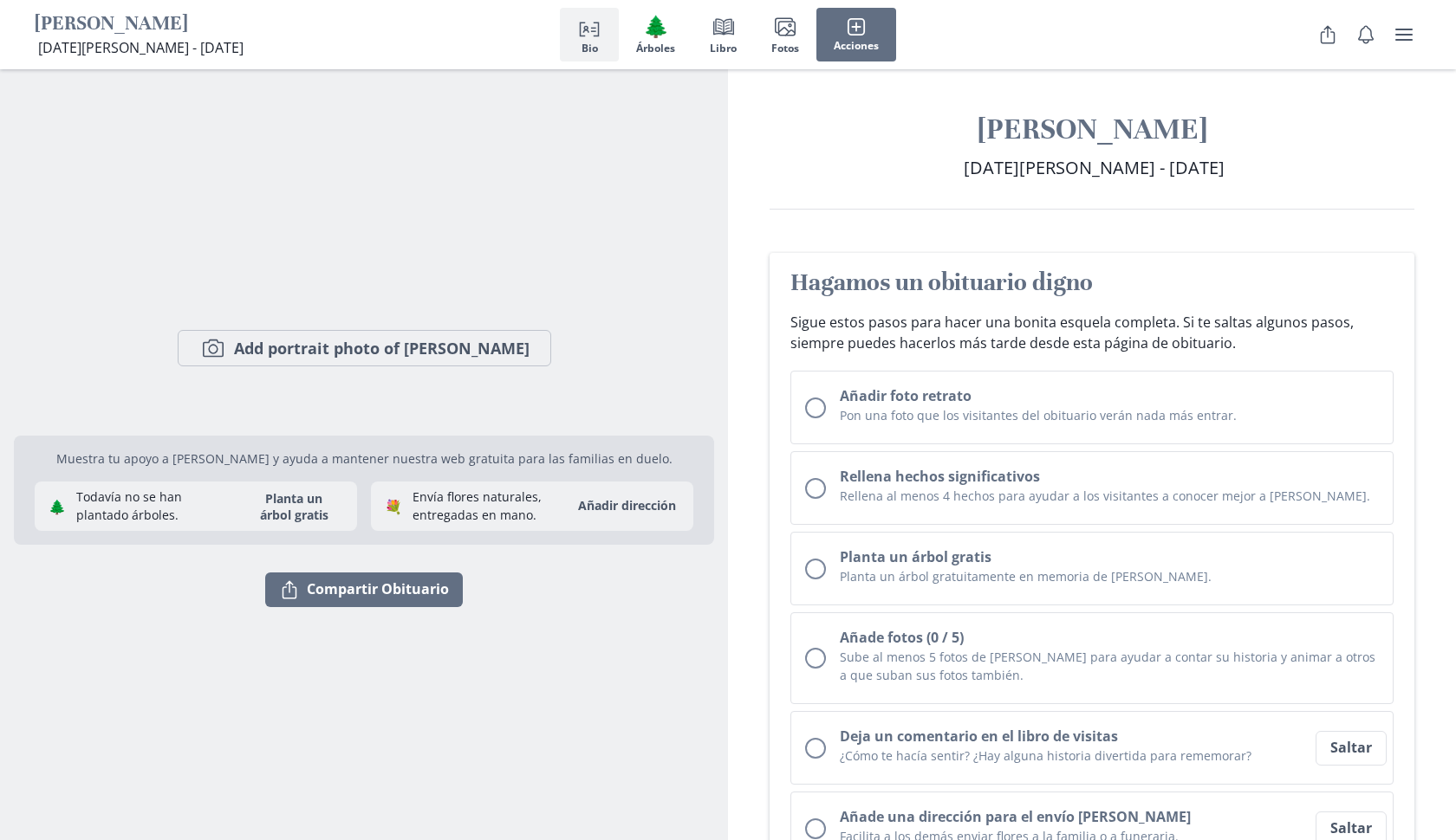
scroll to position [0, 0]
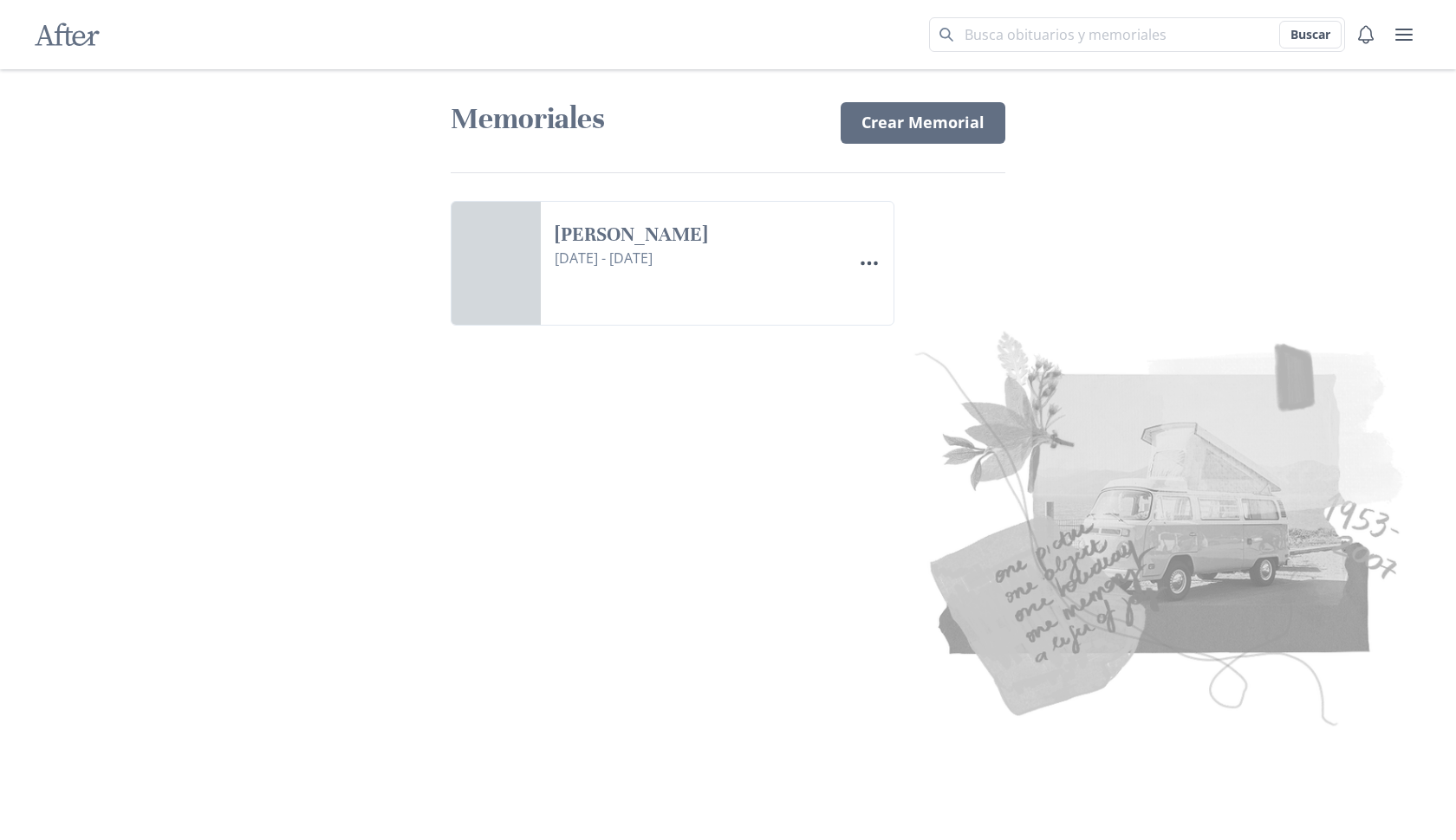
click at [1189, 487] on img at bounding box center [1055, 525] width 728 height 420
click at [1195, 475] on img at bounding box center [1055, 525] width 728 height 420
click at [543, 125] on h1 "Memoriales" at bounding box center [636, 118] width 369 height 37
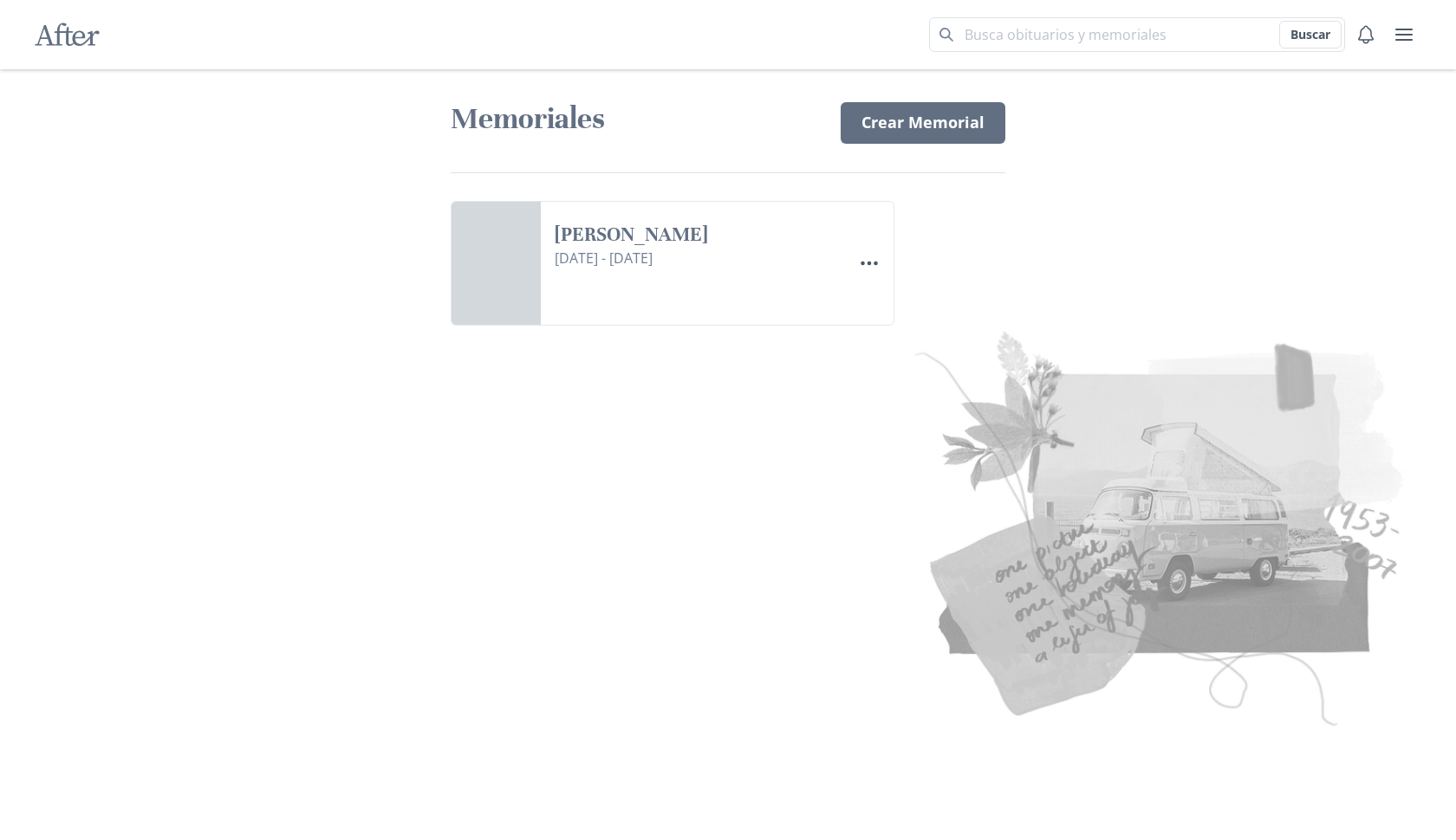
click at [543, 125] on h1 "Memoriales" at bounding box center [636, 118] width 369 height 37
click at [838, 248] on link "[PERSON_NAME]" at bounding box center [696, 235] width 283 height 25
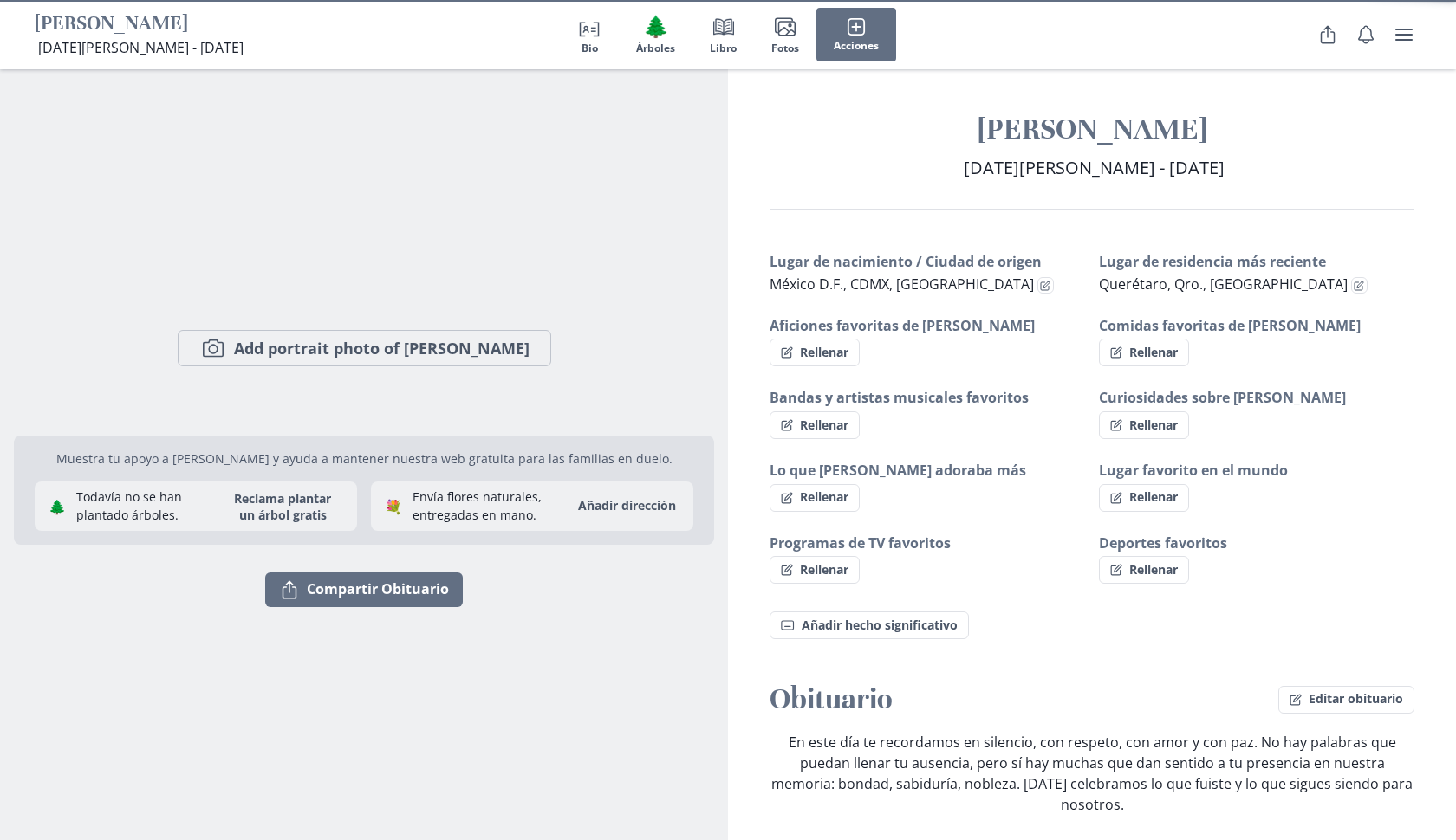
click at [868, 265] on h3 "Lugar de nacimiento / Ciudad de origen" at bounding box center [927, 262] width 315 height 21
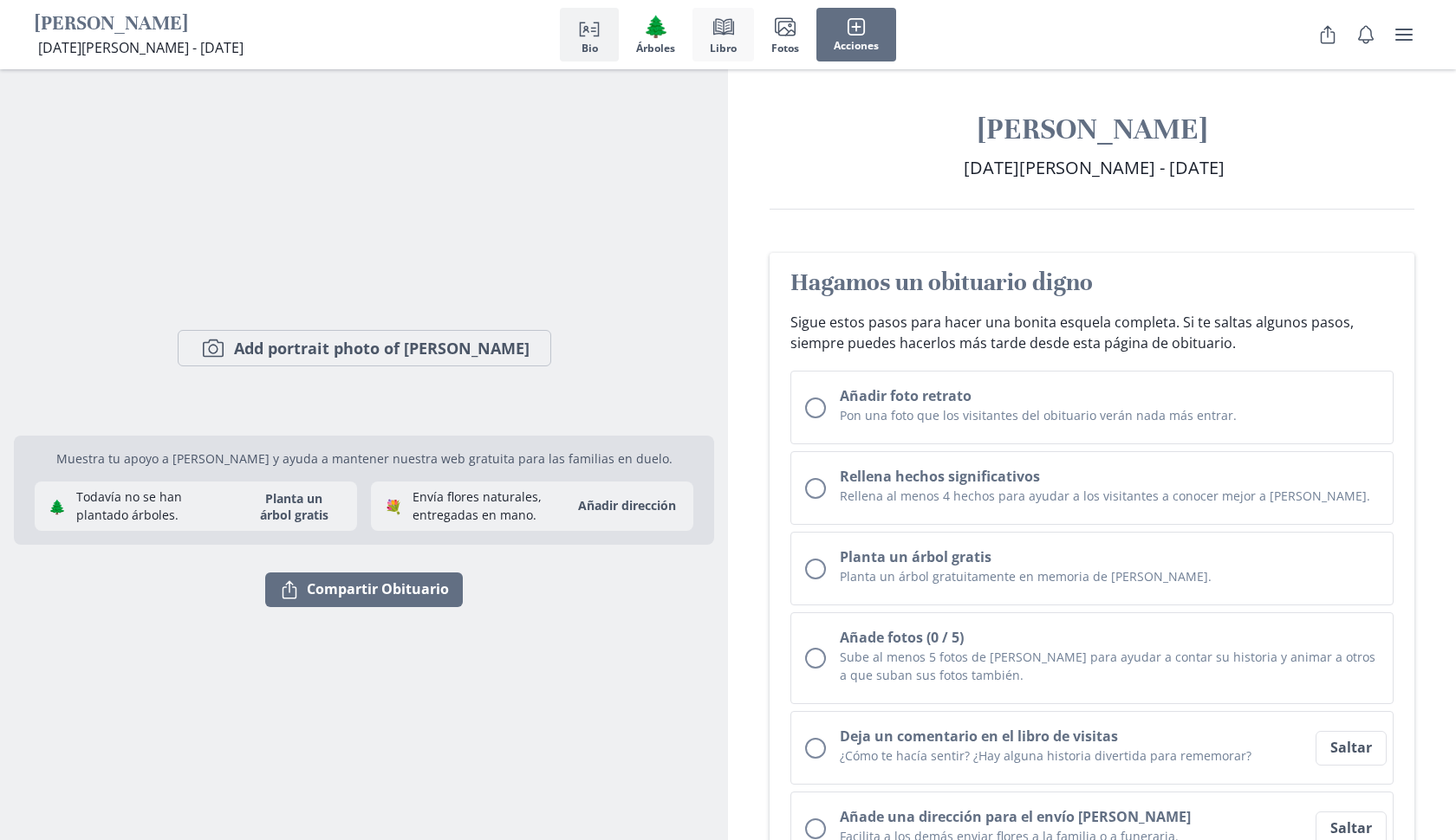
click at [736, 31] on button "Book Libro" at bounding box center [723, 35] width 62 height 54
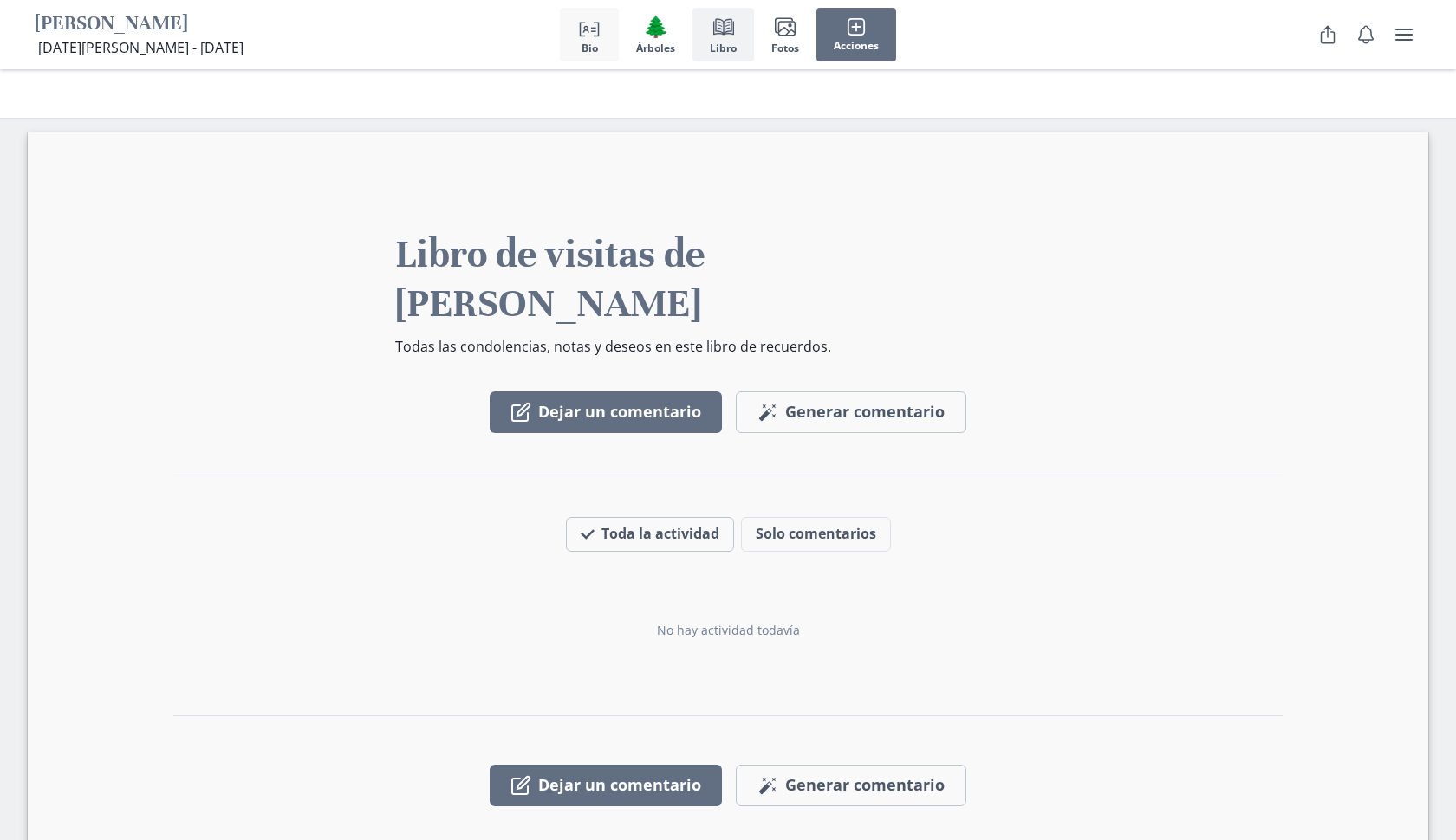
scroll to position [2408, 0]
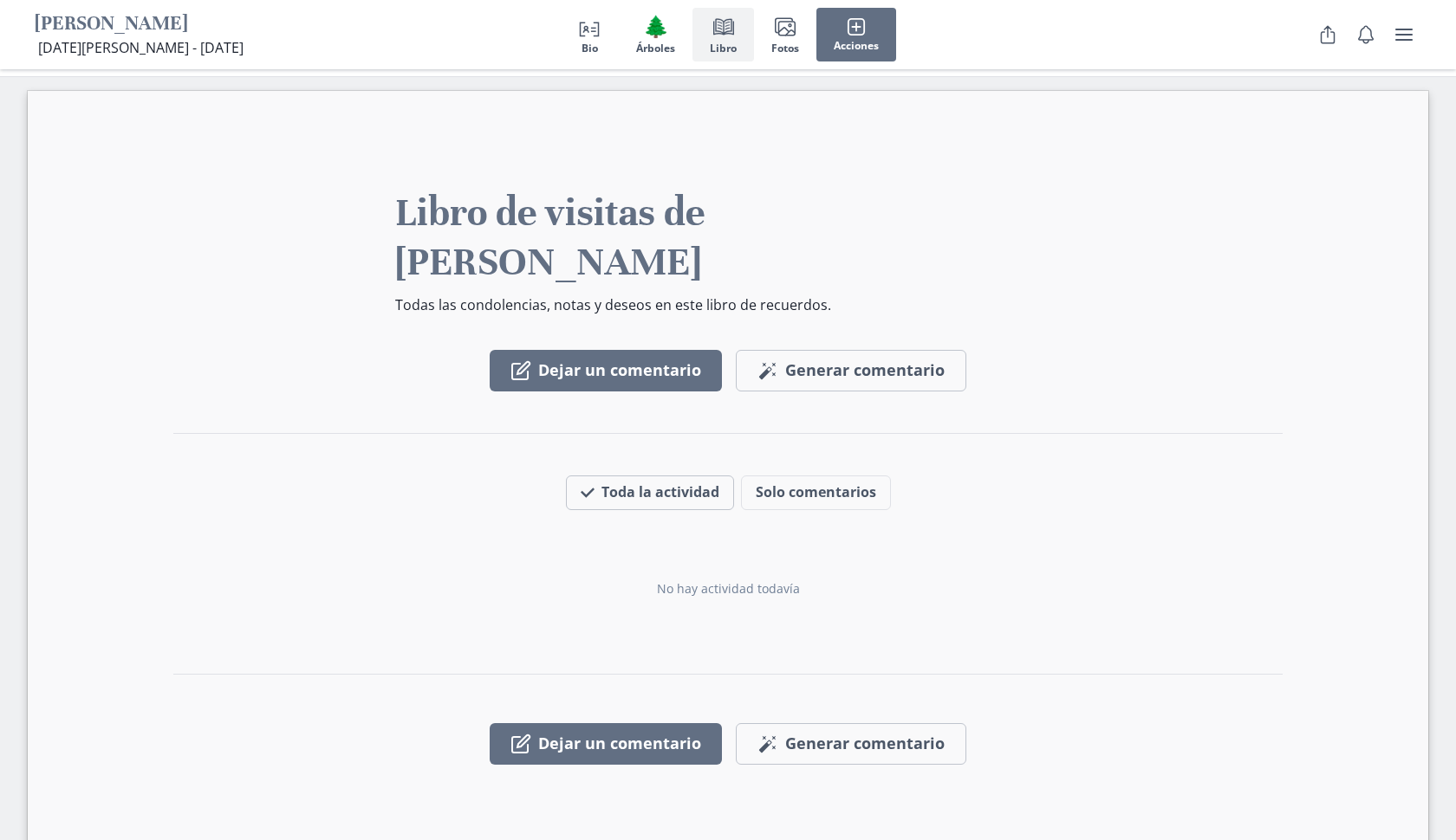
click at [112, 31] on h1 "[PERSON_NAME]" at bounding box center [139, 24] width 209 height 27
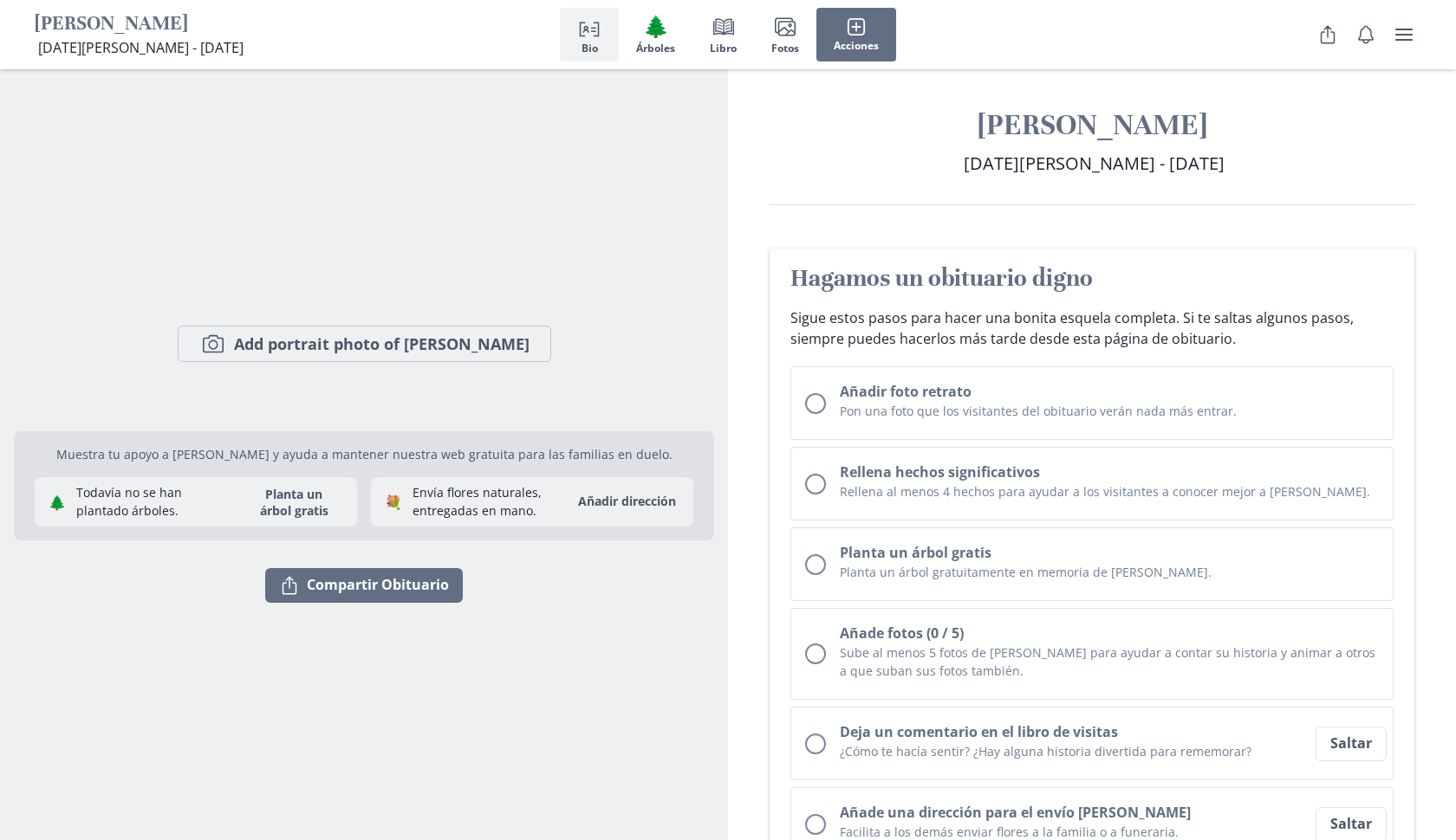
scroll to position [0, 0]
